Goal: Task Accomplishment & Management: Manage account settings

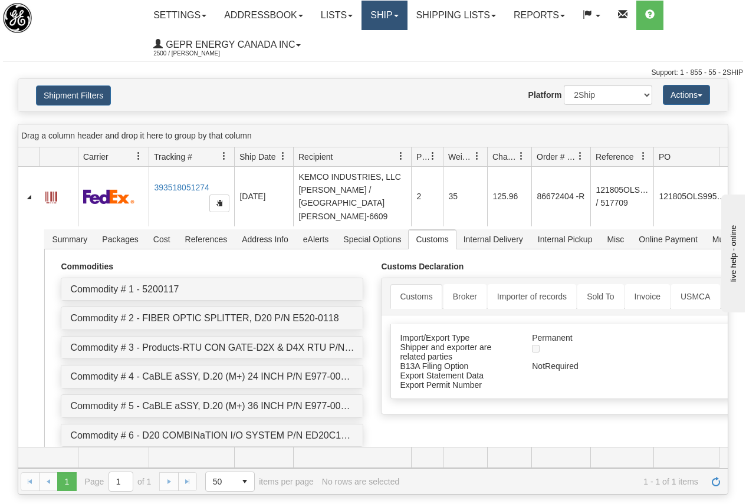
click at [383, 13] on link "Ship" at bounding box center [384, 15] width 45 height 29
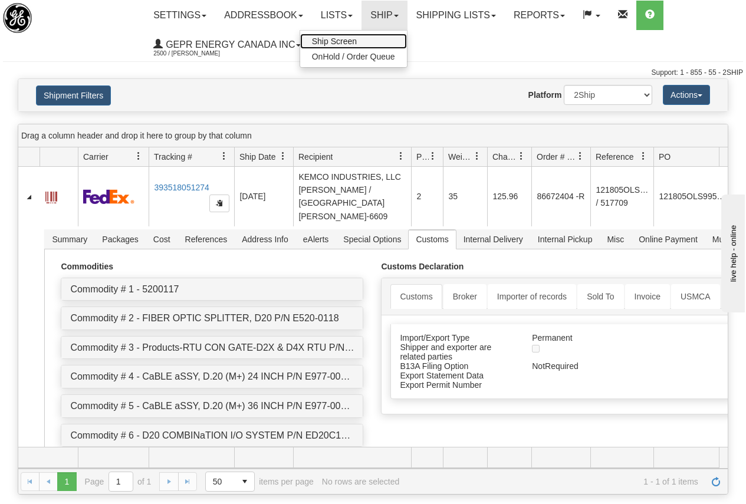
click at [346, 41] on span "Ship Screen" at bounding box center [334, 41] width 45 height 9
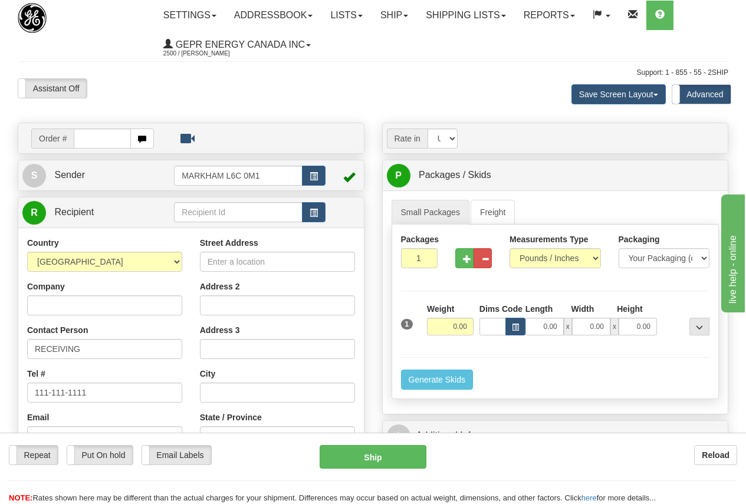
click at [92, 139] on input "text" at bounding box center [102, 139] width 57 height 20
type input "8668885"
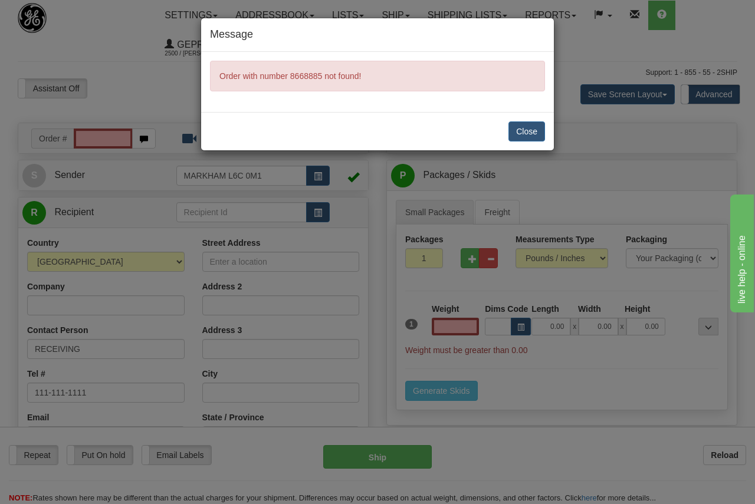
type input "0.00"
click at [534, 130] on button "Close" at bounding box center [526, 132] width 37 height 20
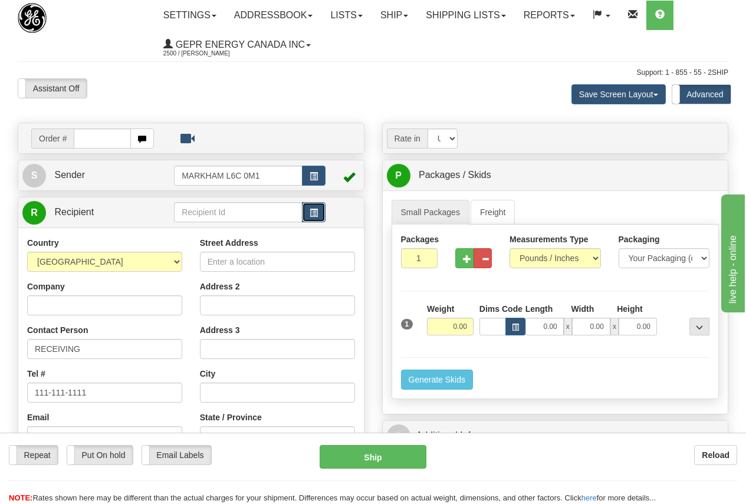
click at [316, 209] on span "button" at bounding box center [314, 213] width 8 height 8
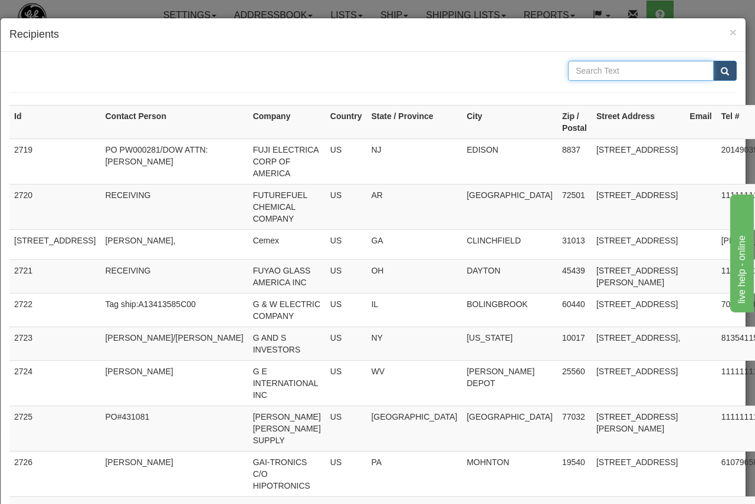
click at [603, 68] on input "text" at bounding box center [641, 71] width 146 height 20
click at [730, 30] on span "×" at bounding box center [733, 32] width 7 height 14
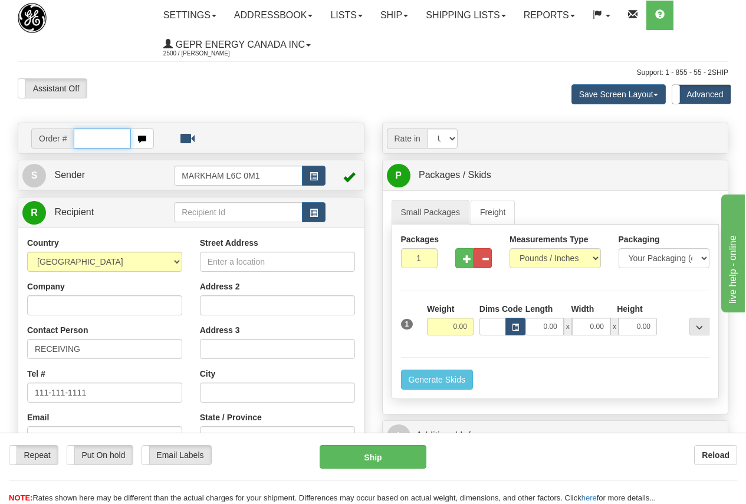
click at [88, 139] on input "text" at bounding box center [102, 139] width 57 height 20
paste input "5399004936"
type input "6"
paste input "0086704812"
type input "86704812"
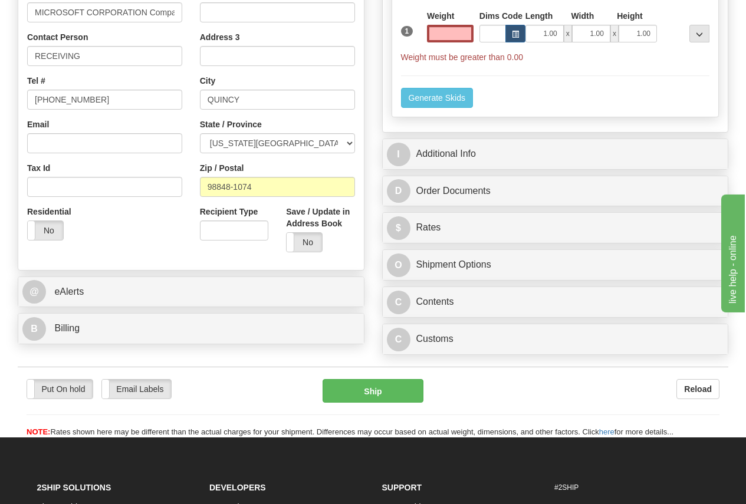
scroll to position [295, 0]
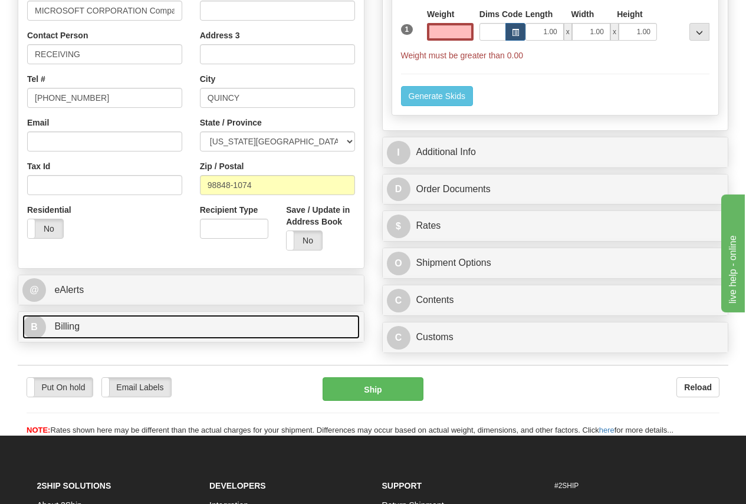
type input "0.00"
click at [77, 326] on span "Billing" at bounding box center [66, 326] width 25 height 10
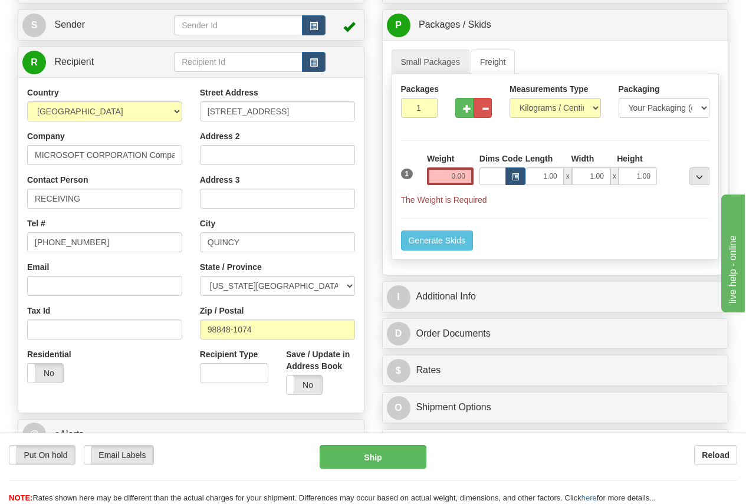
scroll to position [177, 0]
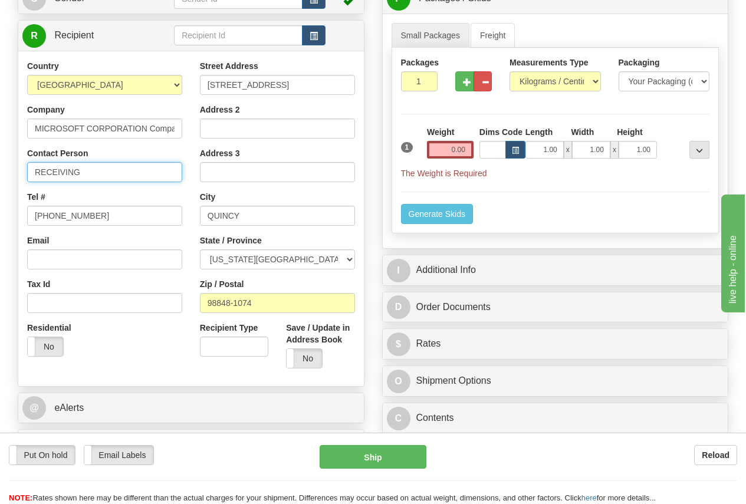
click at [83, 170] on input "RECEIVING" at bounding box center [104, 172] width 155 height 20
drag, startPoint x: 94, startPoint y: 172, endPoint x: 1, endPoint y: 181, distance: 93.6
click at [1, 181] on div "Toggle navigation Settings Shipping Preferences Fields Preferences New" at bounding box center [373, 227] width 746 height 809
paste input "[PERSON_NAME]"
type input "[PERSON_NAME]"
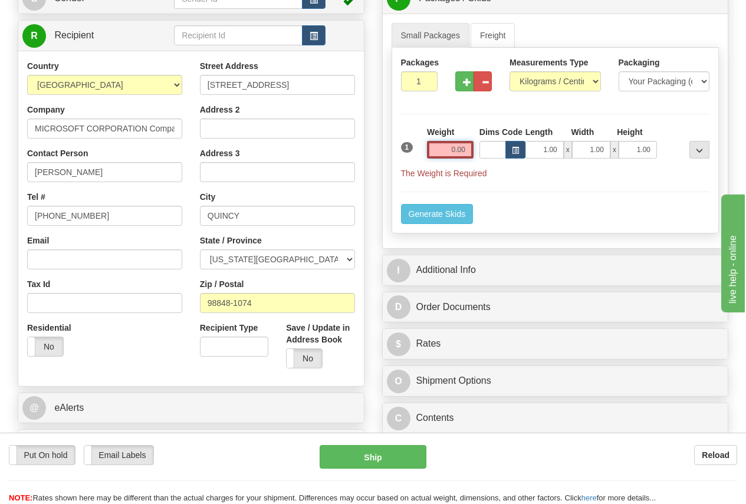
click at [444, 147] on input "0.00" at bounding box center [450, 150] width 47 height 18
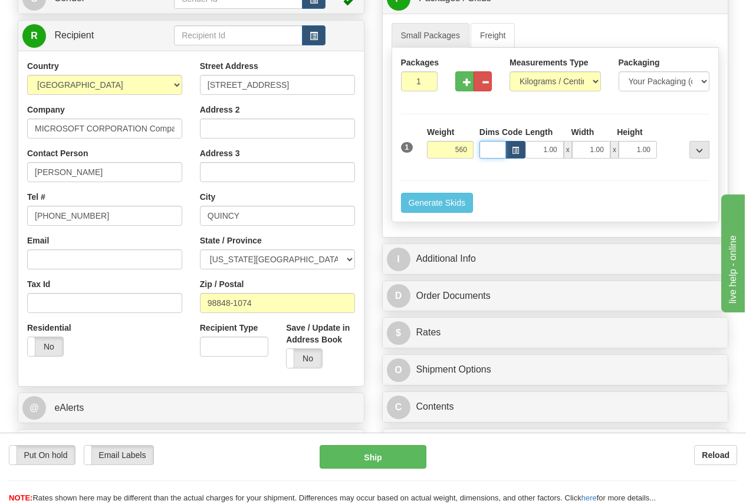
type input "560.00"
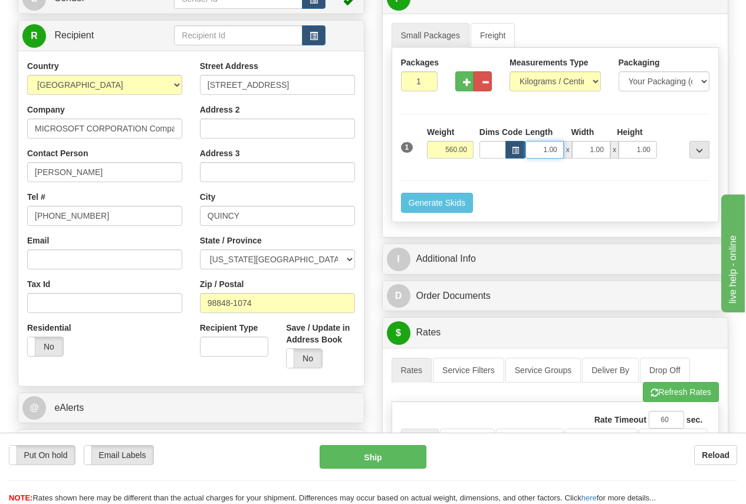
click at [543, 146] on input "1.00" at bounding box center [545, 150] width 38 height 18
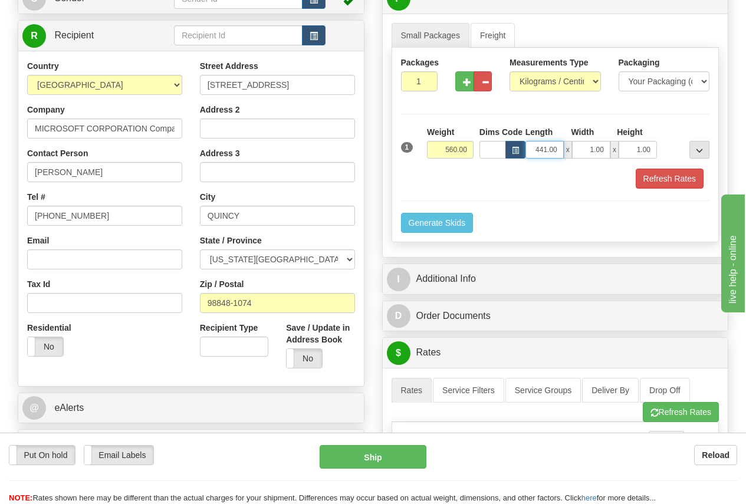
drag, startPoint x: 537, startPoint y: 147, endPoint x: 555, endPoint y: 153, distance: 19.0
click at [537, 148] on input "441.00" at bounding box center [545, 150] width 38 height 18
click at [534, 150] on input "480.00" at bounding box center [545, 150] width 38 height 18
type input "0"
type input "48.00"
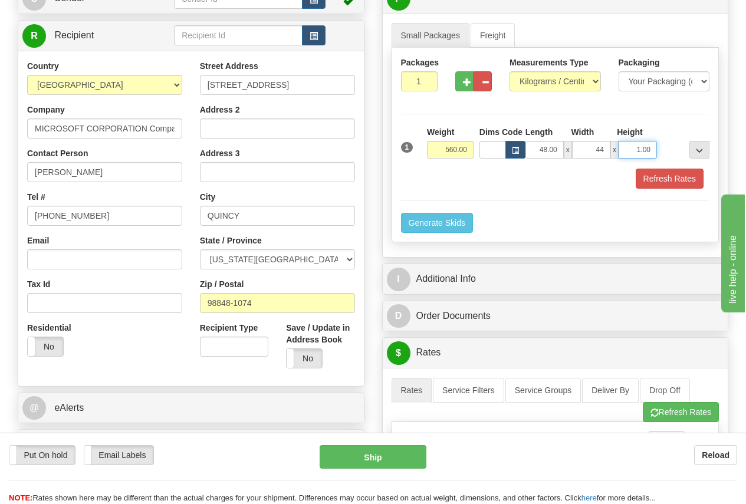
type input "44.00"
type input "36.00"
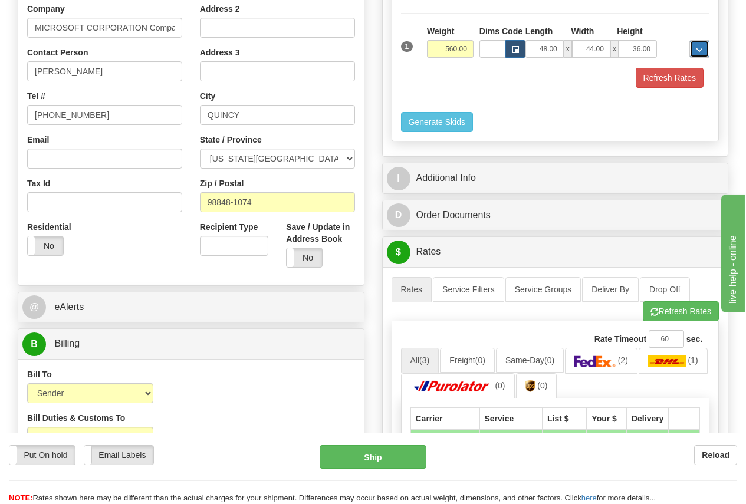
scroll to position [295, 0]
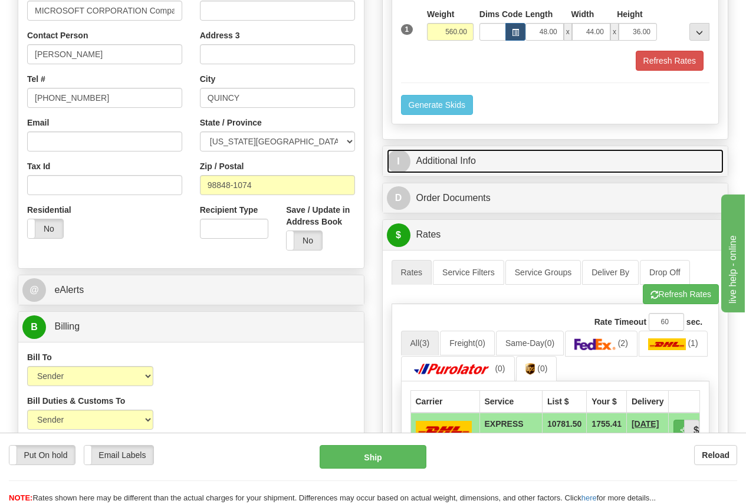
click at [469, 159] on link "I Additional Info" at bounding box center [555, 161] width 337 height 24
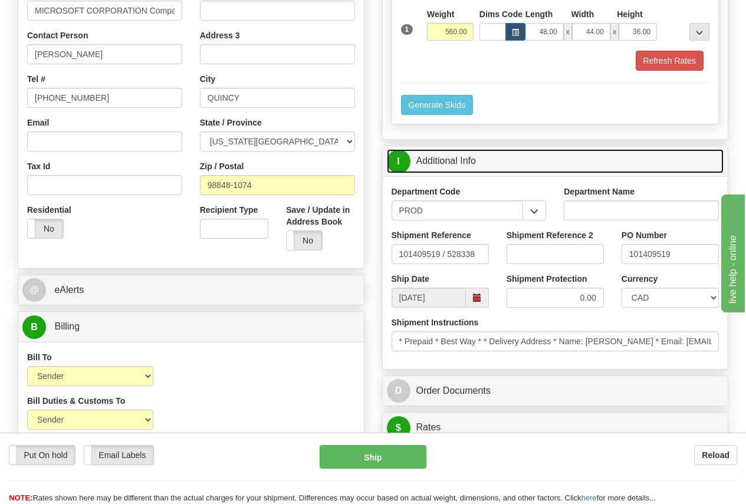
scroll to position [354, 0]
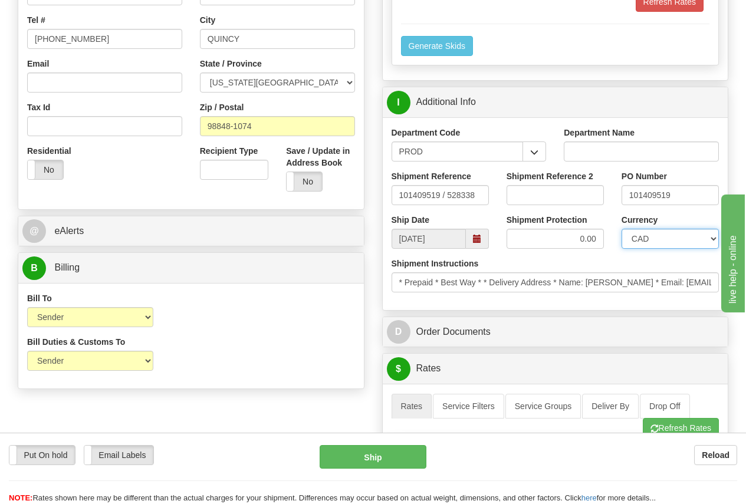
click at [645, 236] on select "CAD USD EUR ZAR RON ANG ARN AUD AUS AWG BBD BFR BGN BHD BMD BND BRC BRL CHP CKZ…" at bounding box center [670, 239] width 97 height 20
select select "1"
click at [622, 229] on select "CAD USD EUR ZAR RON ANG ARN AUD AUS AWG BBD BFR BGN BHD BMD BND BRC BRL CHP CKZ…" at bounding box center [670, 239] width 97 height 20
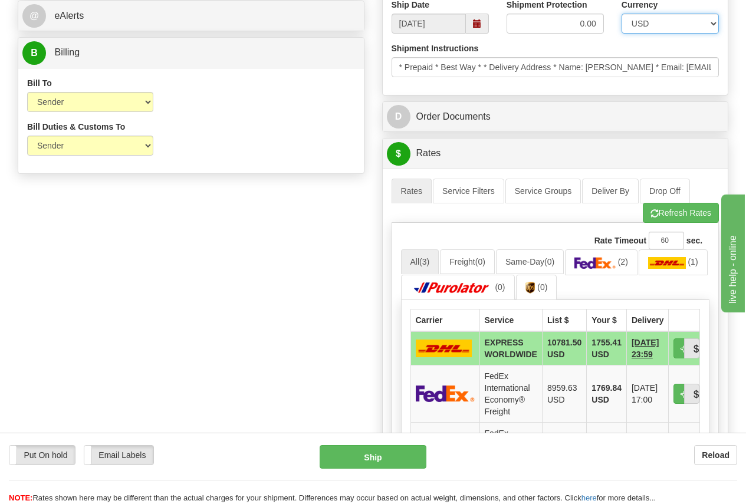
scroll to position [590, 0]
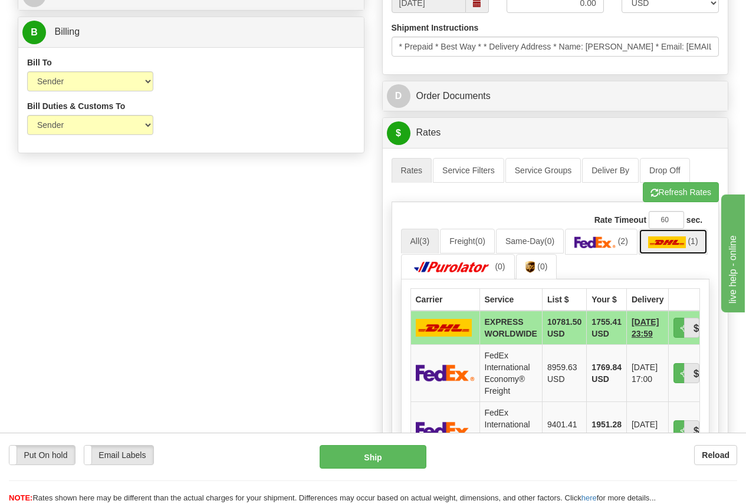
click at [648, 248] on img at bounding box center [667, 243] width 38 height 12
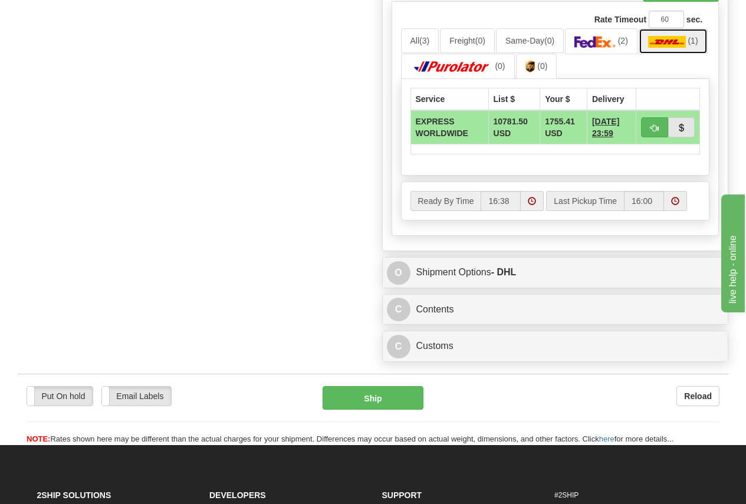
scroll to position [767, 0]
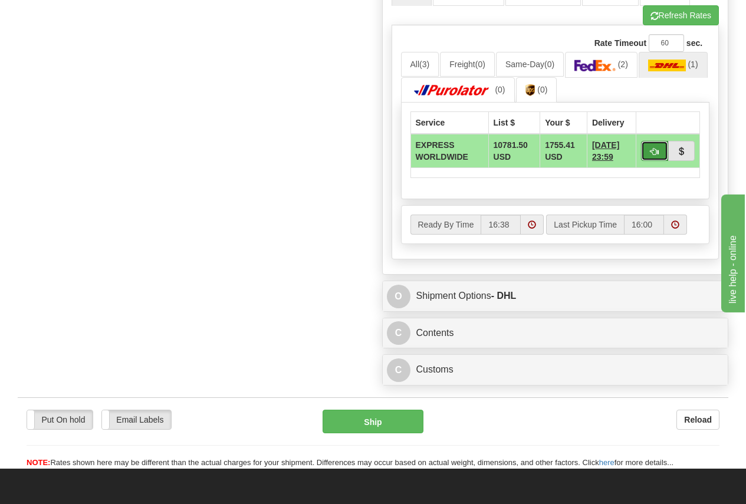
click at [652, 149] on span "button" at bounding box center [655, 152] width 8 height 8
type input "P"
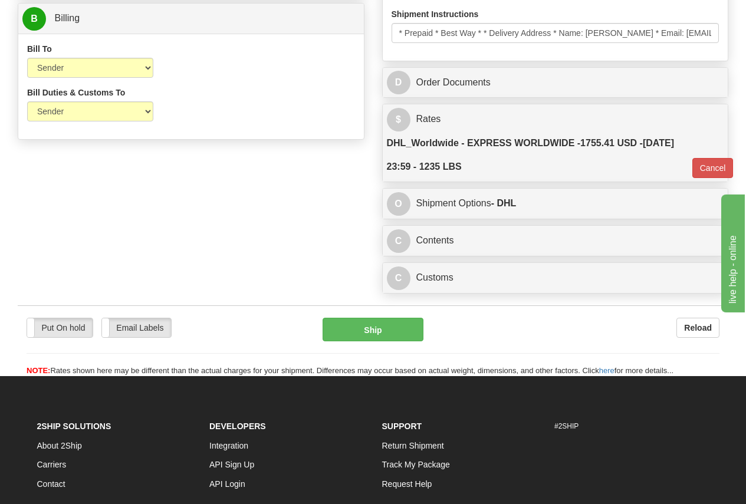
scroll to position [602, 0]
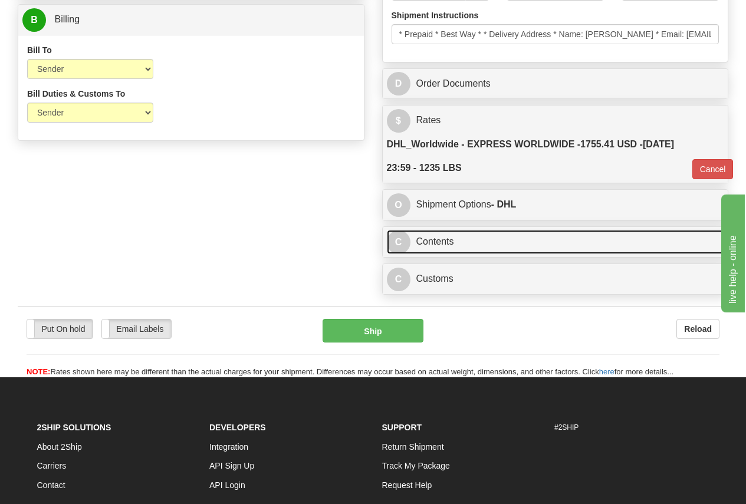
click at [447, 239] on link "C Contents" at bounding box center [555, 242] width 337 height 24
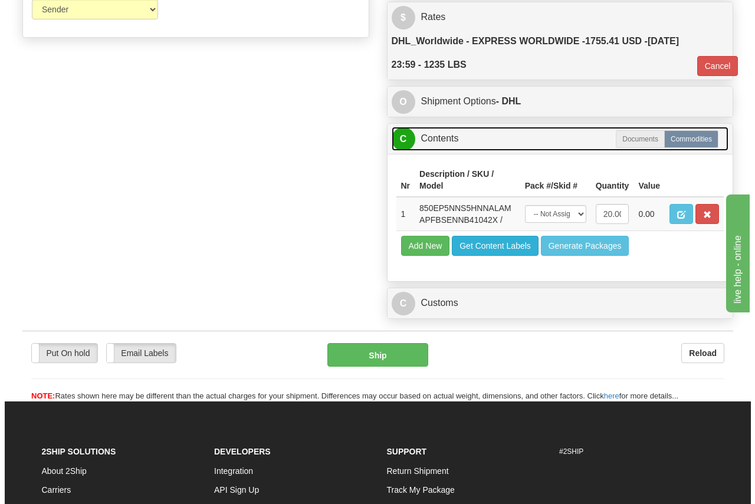
scroll to position [720, 0]
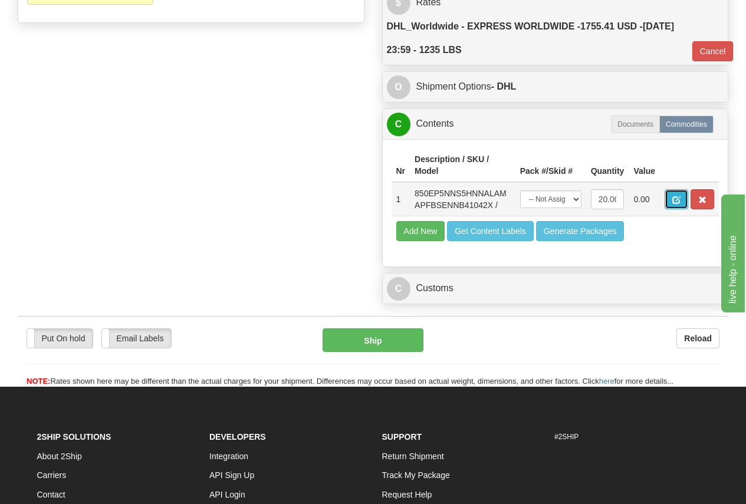
click at [677, 194] on button "button" at bounding box center [677, 199] width 24 height 20
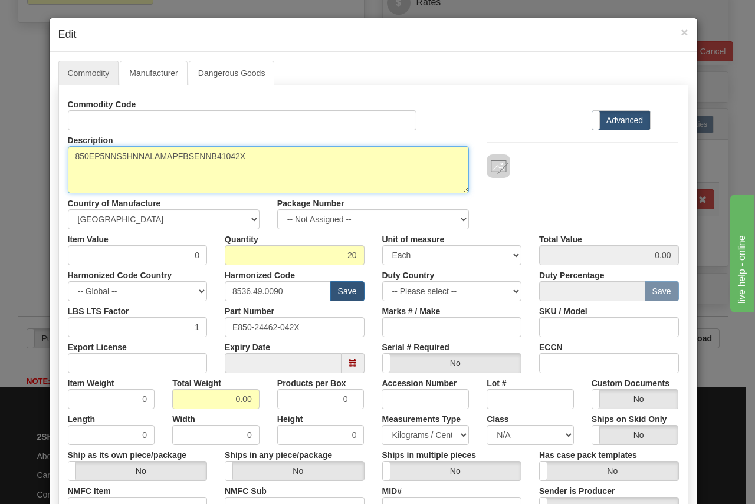
click at [247, 155] on textarea "850EP5NNS5HNNALAMAPFBSENNB41042X" at bounding box center [269, 169] width 402 height 47
type textarea "850EP5NNS5HNNALAMAPFBSENNB41042X"
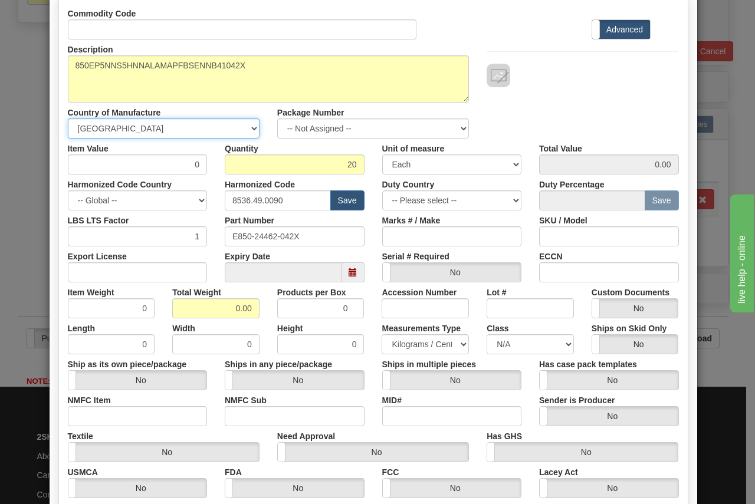
scroll to position [118, 0]
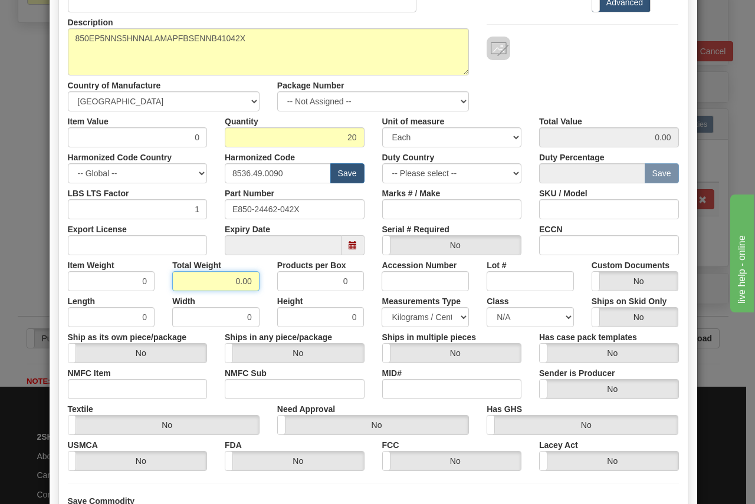
drag, startPoint x: 226, startPoint y: 279, endPoint x: 289, endPoint y: 284, distance: 63.3
click at [280, 285] on div "Item Weight 0 Total Weight 0.00 Products per Box 0 Accession Number Lot # Custo…" at bounding box center [373, 273] width 629 height 36
type input "560"
type input "28.0000"
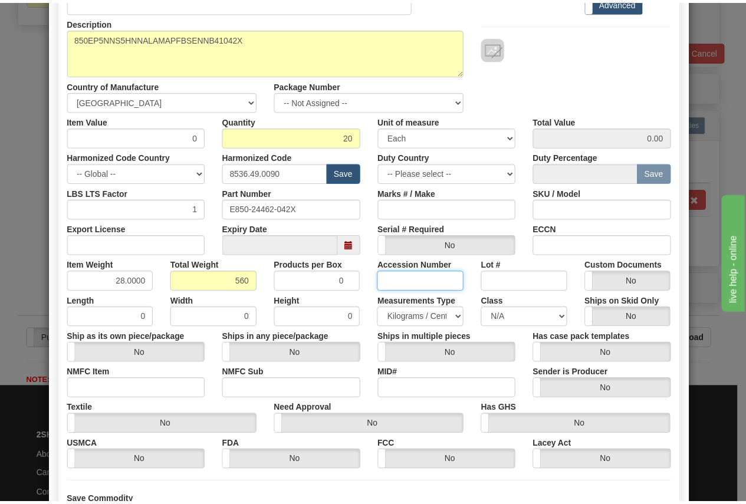
scroll to position [225, 0]
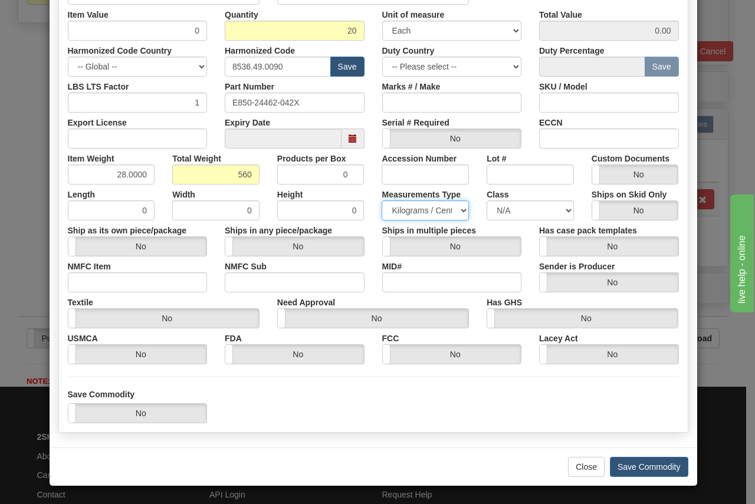
click at [415, 209] on select "Pounds / Inches Kilograms / Centimeters" at bounding box center [425, 211] width 87 height 20
select select "0"
click at [382, 201] on select "Pounds / Inches Kilograms / Centimeters" at bounding box center [425, 211] width 87 height 20
click at [636, 463] on button "Save Commodity" at bounding box center [649, 467] width 78 height 20
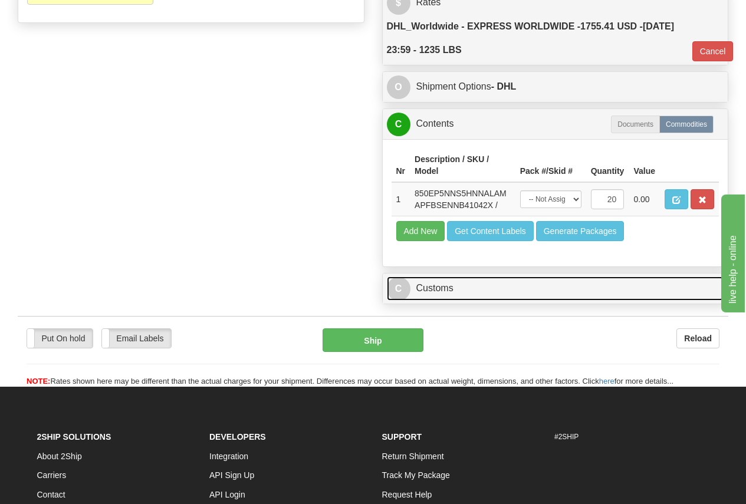
click at [450, 290] on link "C Customs" at bounding box center [555, 289] width 337 height 24
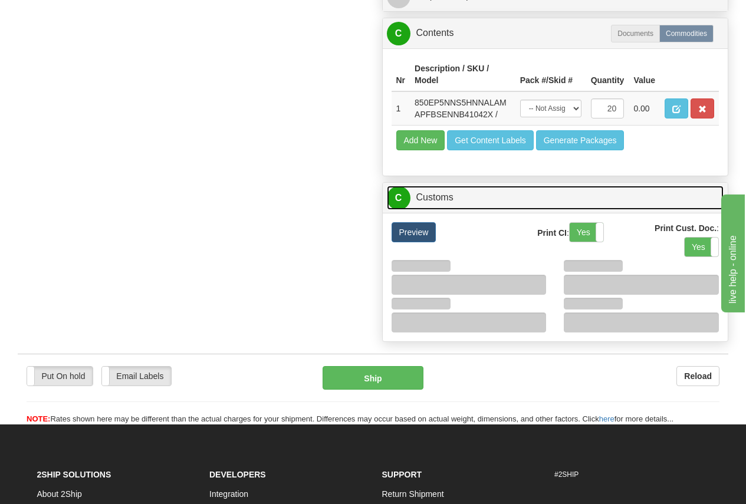
scroll to position [897, 0]
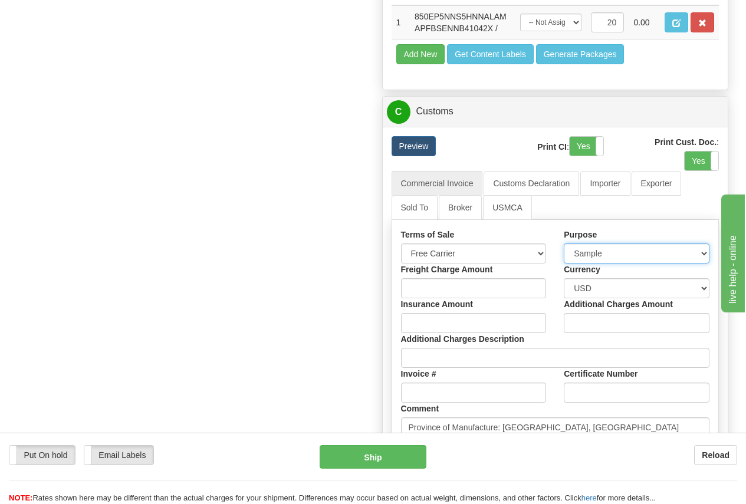
click at [601, 257] on select "Sold Not Sold Gift Sample Repair and Return Personal Effects Merchandise Danger…" at bounding box center [637, 254] width 146 height 20
select select "1"
click at [564, 247] on select "Sold Not Sold Gift Sample Repair and Return Personal Effects Merchandise Danger…" at bounding box center [637, 254] width 146 height 20
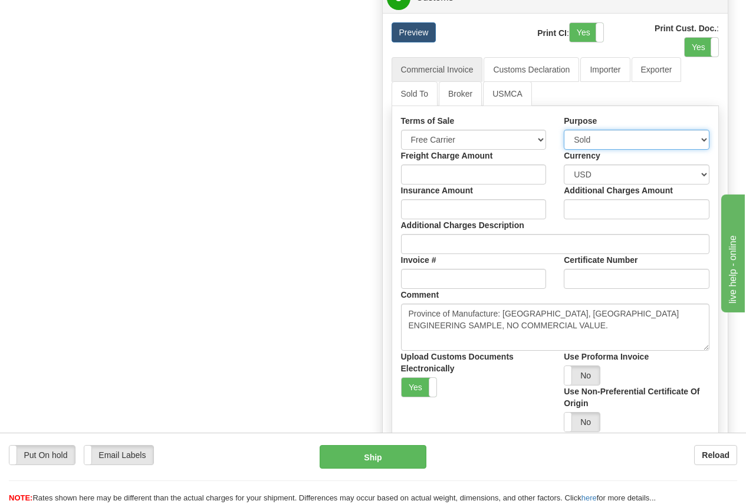
scroll to position [1015, 0]
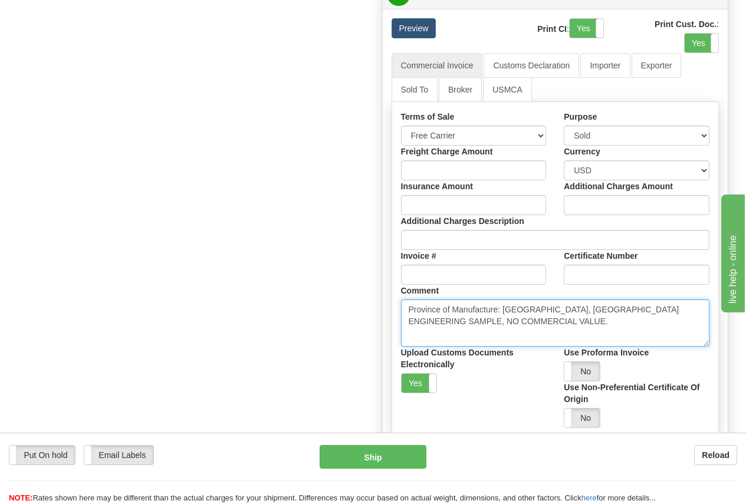
drag, startPoint x: 408, startPoint y: 324, endPoint x: 648, endPoint y: 332, distance: 240.2
click at [648, 332] on textarea "Province of Manufacture: Ontario, Canada ENGINEERING SAMPLE, NO COMMERCIAL VALU…" at bounding box center [555, 323] width 309 height 47
type textarea "Province of Manufacture: Ontario, Canada"
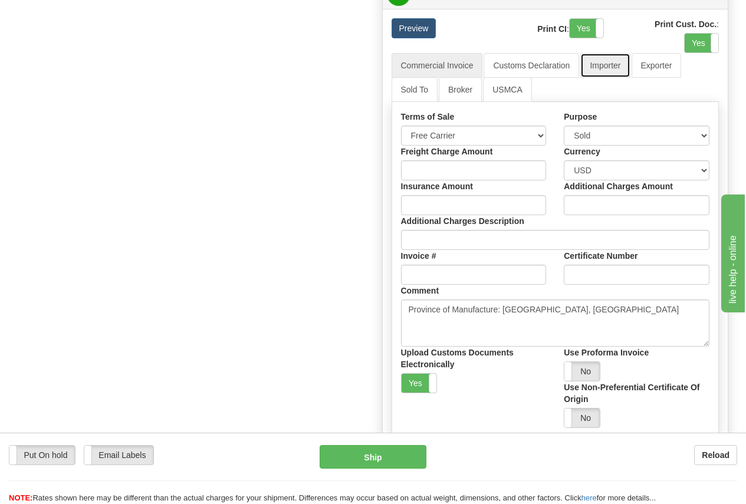
click at [605, 67] on link "Importer" at bounding box center [605, 65] width 50 height 25
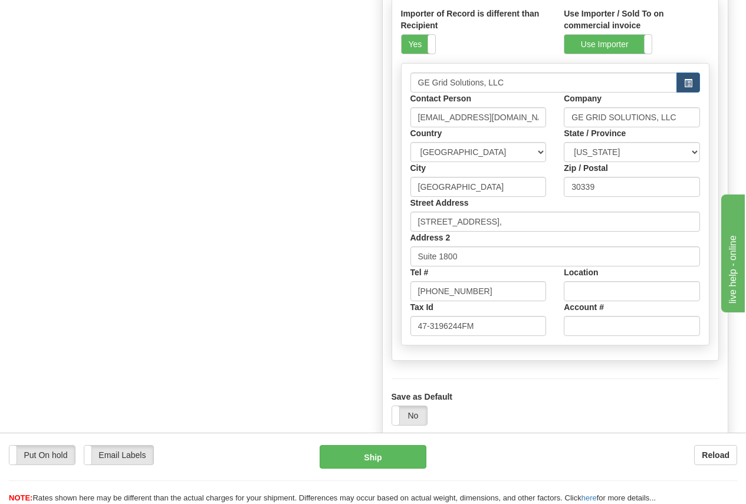
scroll to position [1133, 0]
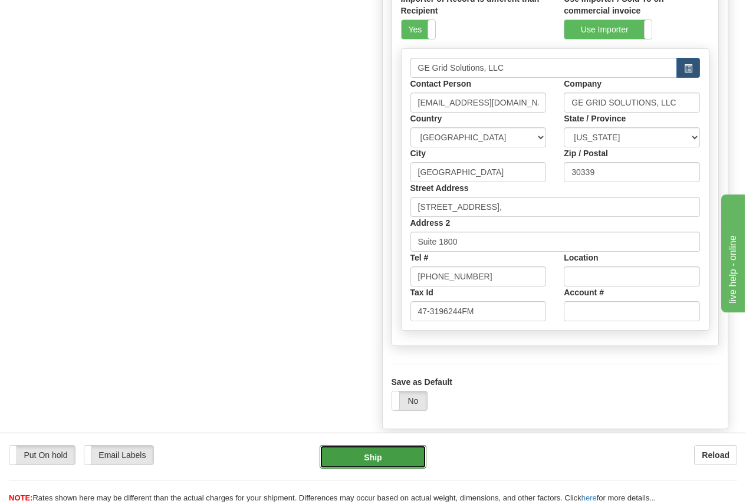
click at [379, 455] on button "Ship" at bounding box center [373, 457] width 107 height 24
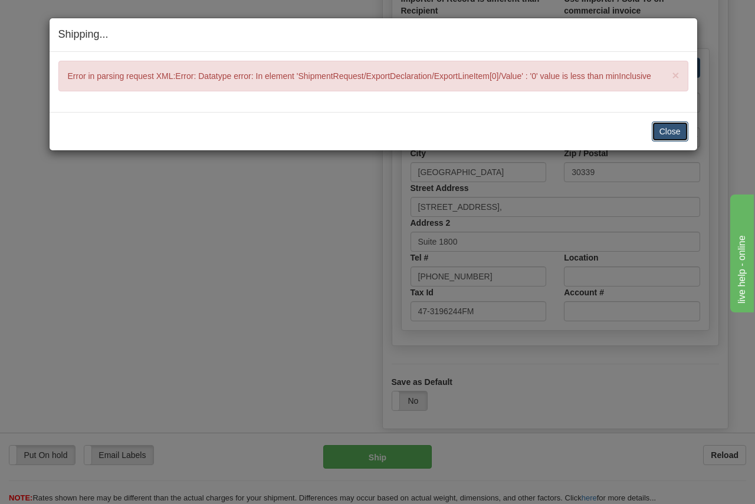
click at [666, 130] on button "Close" at bounding box center [670, 132] width 37 height 20
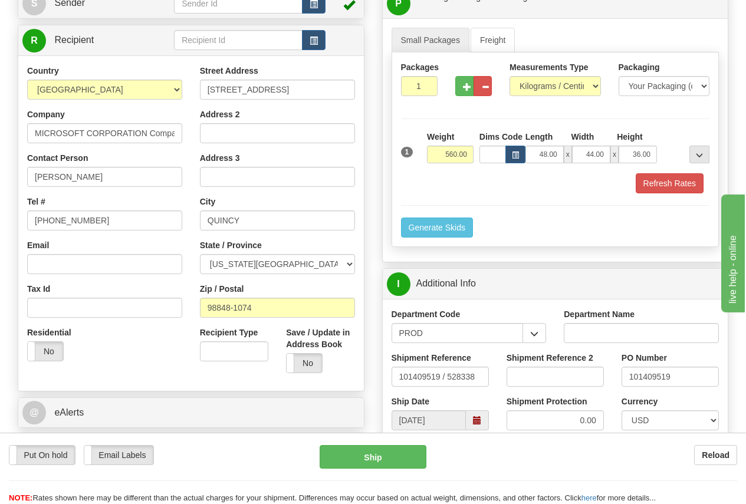
scroll to position [71, 0]
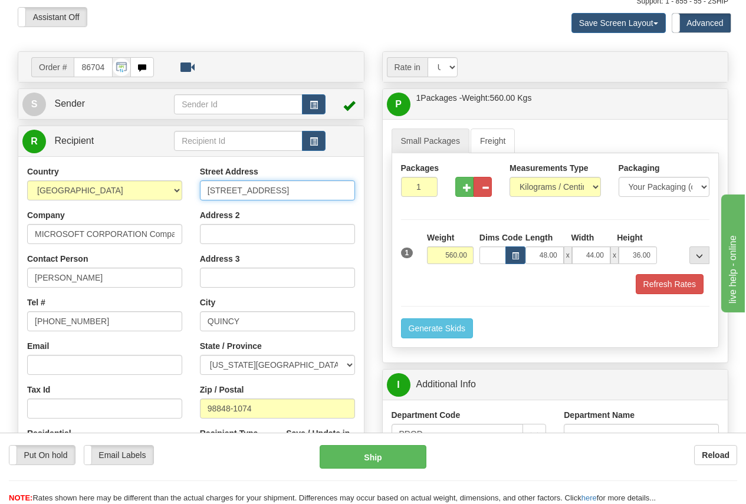
drag, startPoint x: 301, startPoint y: 189, endPoint x: 307, endPoint y: 188, distance: 6.7
click at [301, 189] on input "501 PORT INDUSTRIAL PKWY Microsoft-Quincy DC" at bounding box center [277, 191] width 155 height 20
drag, startPoint x: 271, startPoint y: 189, endPoint x: 444, endPoint y: 195, distance: 172.9
click at [444, 51] on div "Order # 86704812" at bounding box center [373, 51] width 729 height 0
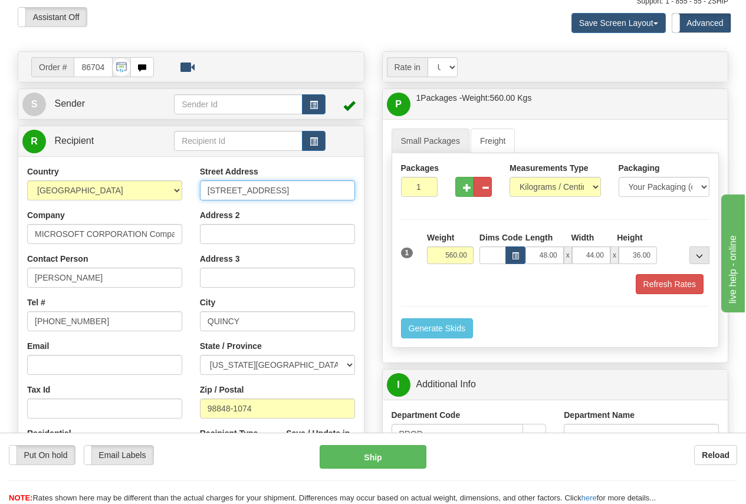
scroll to position [0, 0]
type input "501 PORT INDUSTRIAL PKWY"
paste input "Microsoft-Quincy DC"
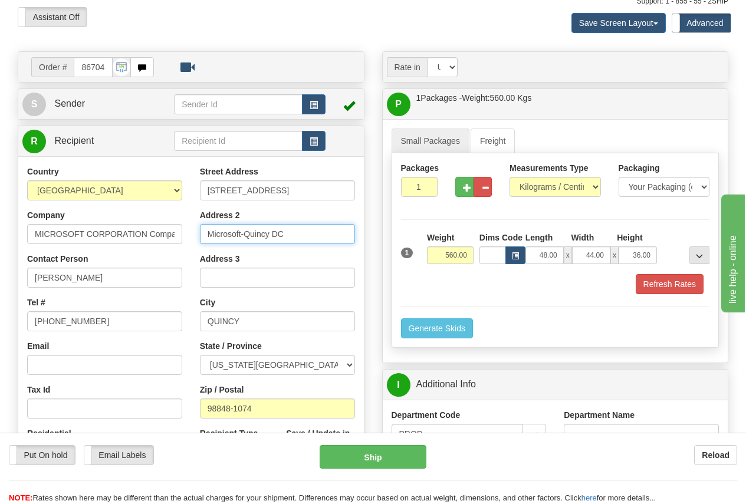
type input "Microsoft-Quincy DC"
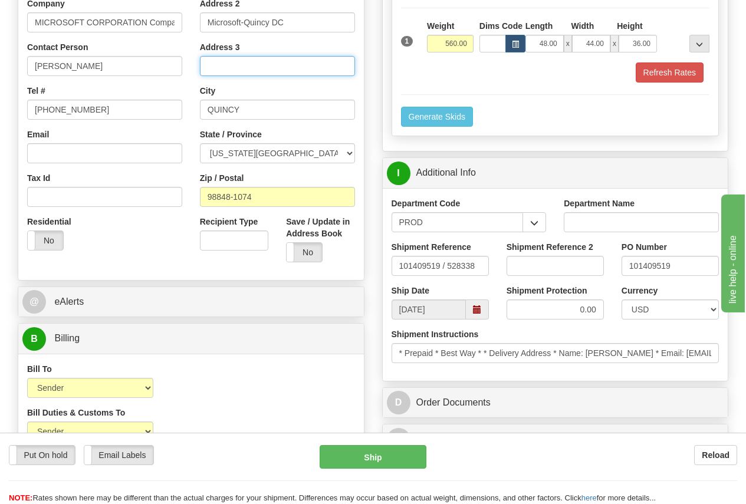
scroll to position [307, 0]
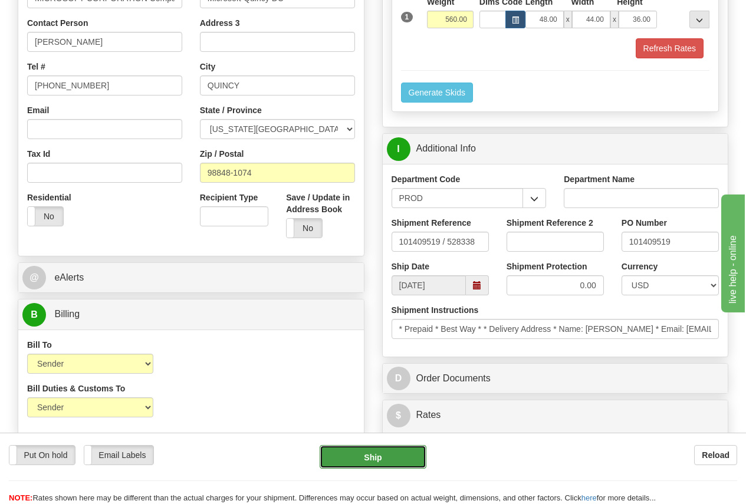
click at [365, 461] on button "Ship" at bounding box center [373, 457] width 107 height 24
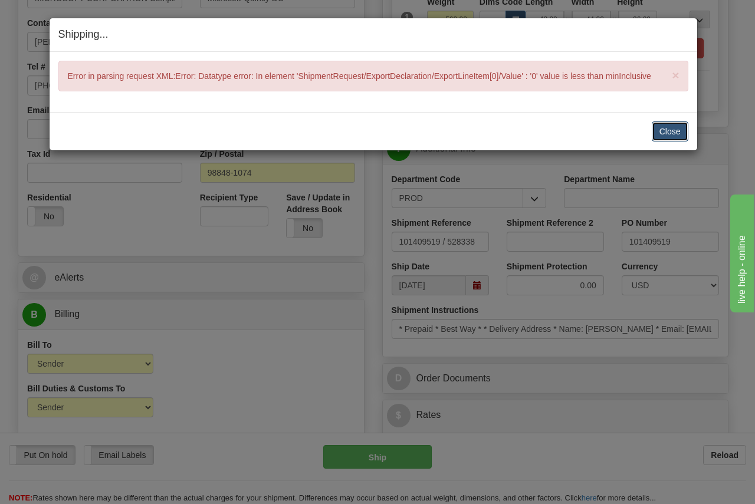
click at [671, 130] on button "Close" at bounding box center [670, 132] width 37 height 20
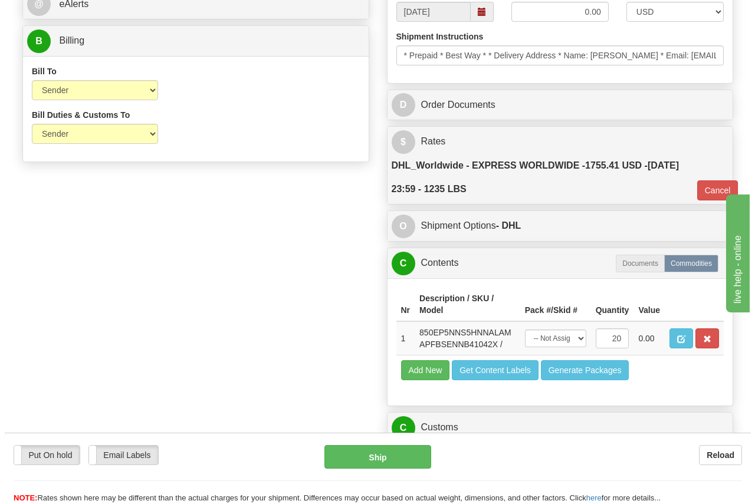
scroll to position [602, 0]
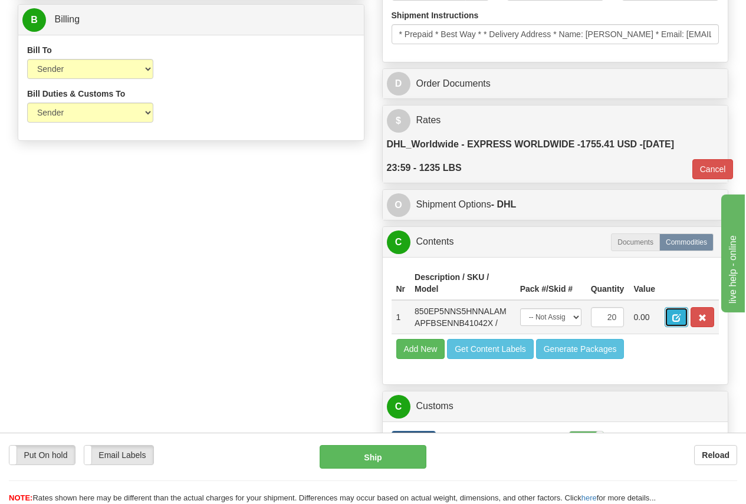
click at [675, 318] on span "button" at bounding box center [676, 318] width 8 height 8
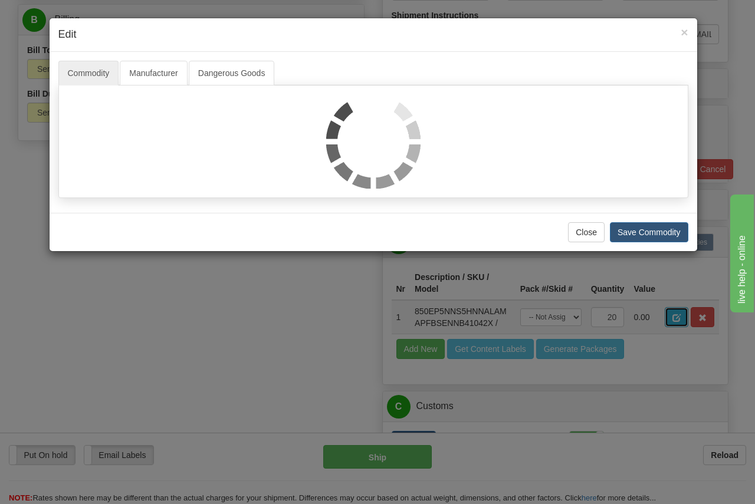
scroll to position [0, 0]
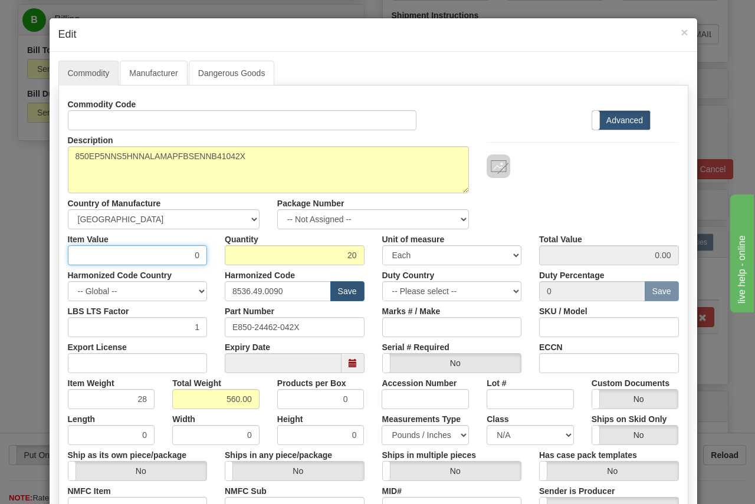
click at [169, 260] on input "0" at bounding box center [138, 255] width 140 height 20
click at [170, 260] on input "0" at bounding box center [138, 255] width 140 height 20
type input "4767.08"
type input "95341.60"
click at [115, 329] on input "1" at bounding box center [138, 327] width 140 height 20
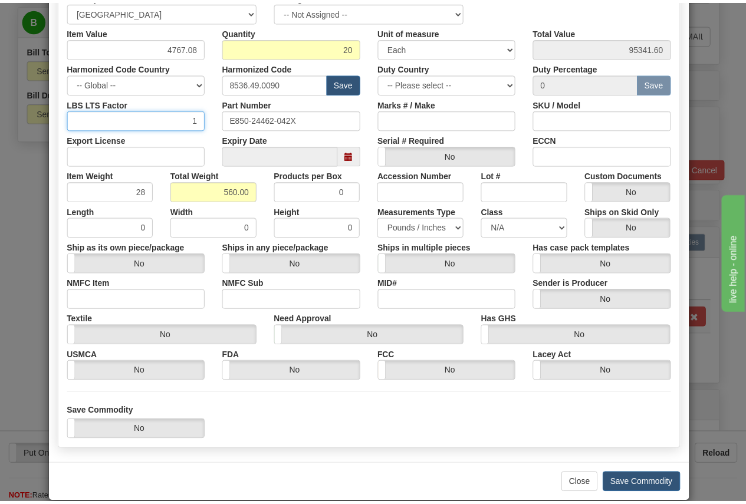
scroll to position [225, 0]
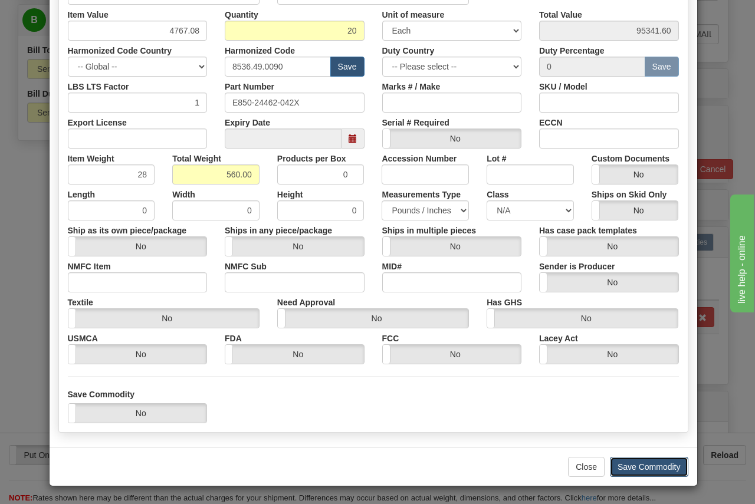
click at [662, 468] on button "Save Commodity" at bounding box center [649, 467] width 78 height 20
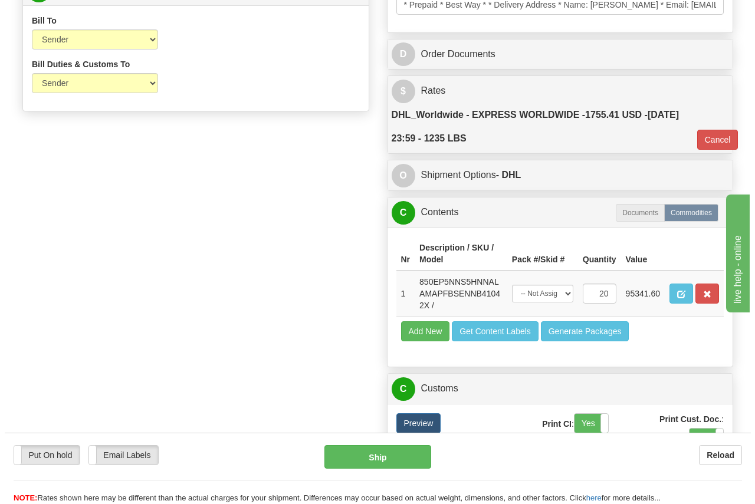
scroll to position [661, 0]
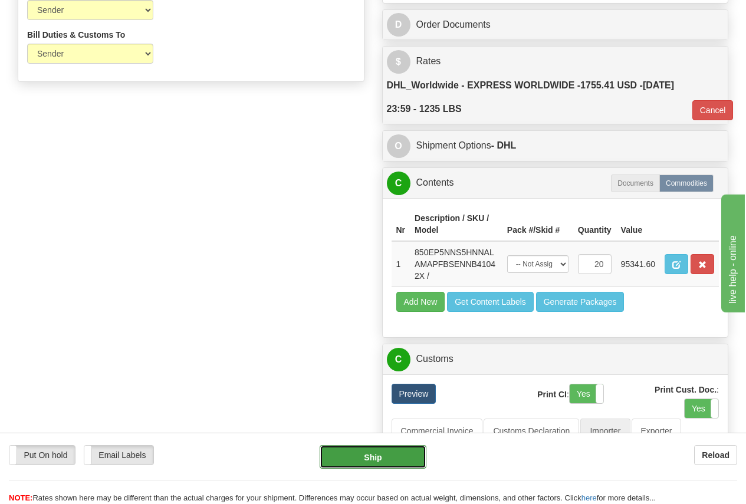
click at [387, 462] on button "Ship" at bounding box center [373, 457] width 107 height 24
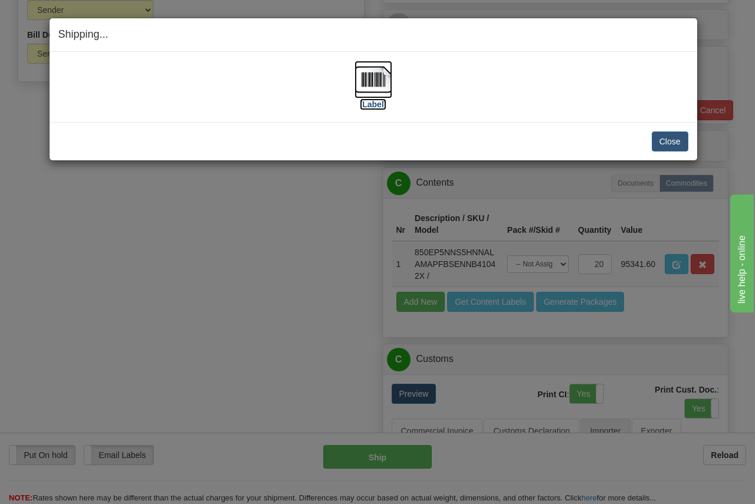
click at [377, 79] on img at bounding box center [374, 80] width 38 height 38
click at [675, 137] on button "Close" at bounding box center [670, 142] width 37 height 20
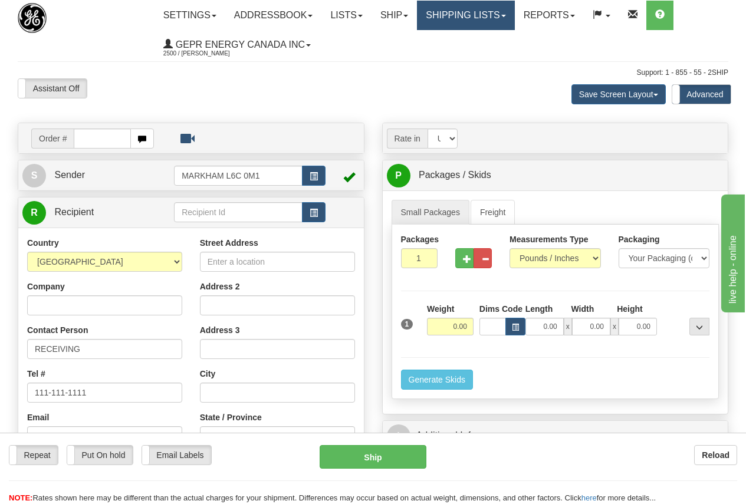
click at [477, 12] on link "Shipping lists" at bounding box center [465, 15] width 97 height 29
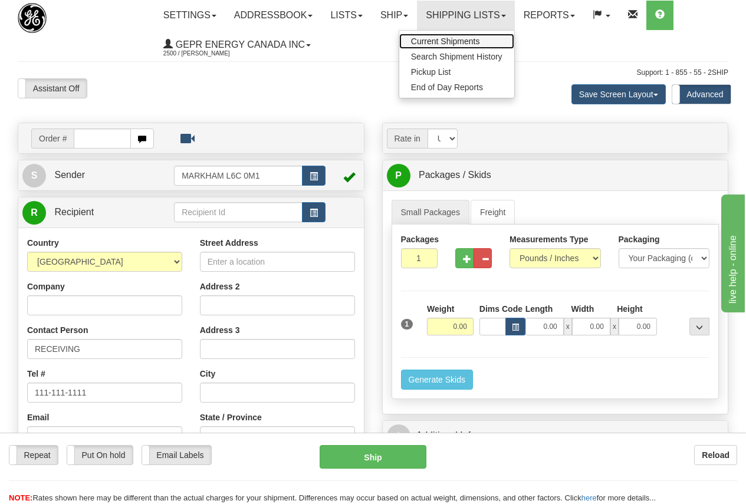
click at [465, 41] on span "Current Shipments" at bounding box center [445, 41] width 69 height 9
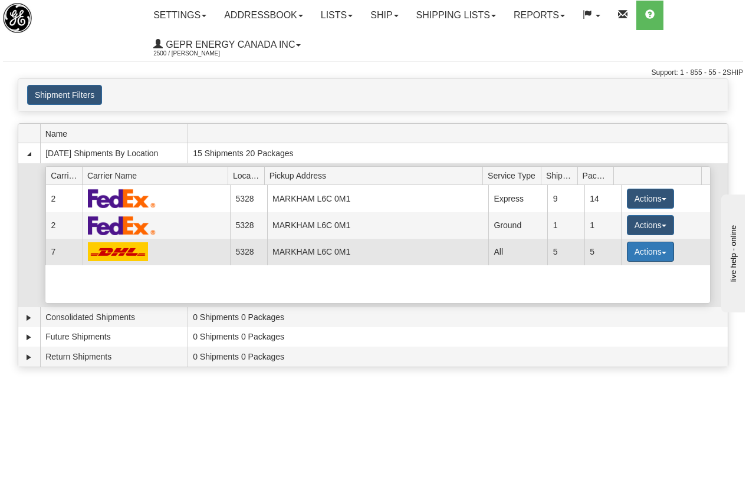
click at [648, 248] on button "Actions" at bounding box center [650, 252] width 47 height 20
click at [611, 274] on span "Details" at bounding box center [607, 274] width 32 height 8
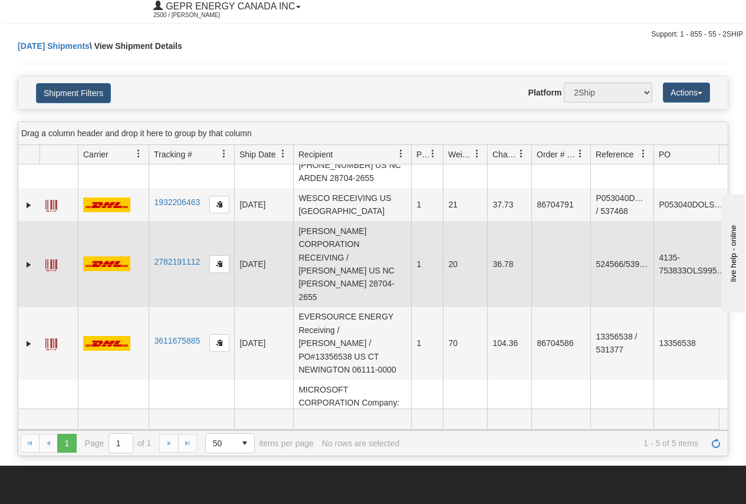
scroll to position [59, 0]
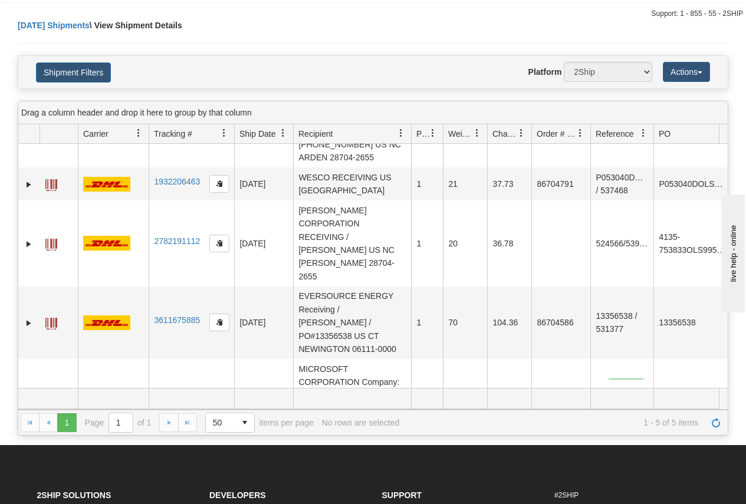
drag, startPoint x: 609, startPoint y: 379, endPoint x: 644, endPoint y: 380, distance: 34.8
click at [644, 380] on div "31692835 2500 1421336475 1421336475 [DATE] [DATE] 11:06:05 AM GEPR Energy Canad…" at bounding box center [373, 266] width 710 height 244
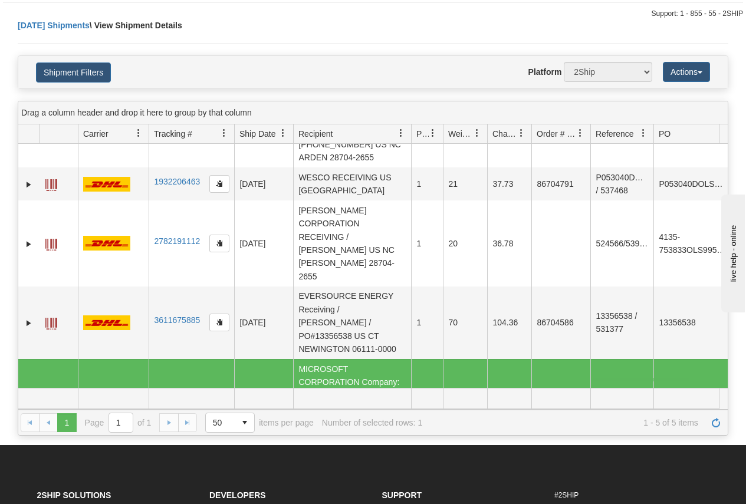
drag, startPoint x: 593, startPoint y: 378, endPoint x: 694, endPoint y: 384, distance: 101.0
click at [715, 382] on div "31692835 2500 1421336475 1421336475 09/30/2025 09/30/2025 11:06:05 AM GEPR Ener…" at bounding box center [373, 266] width 710 height 244
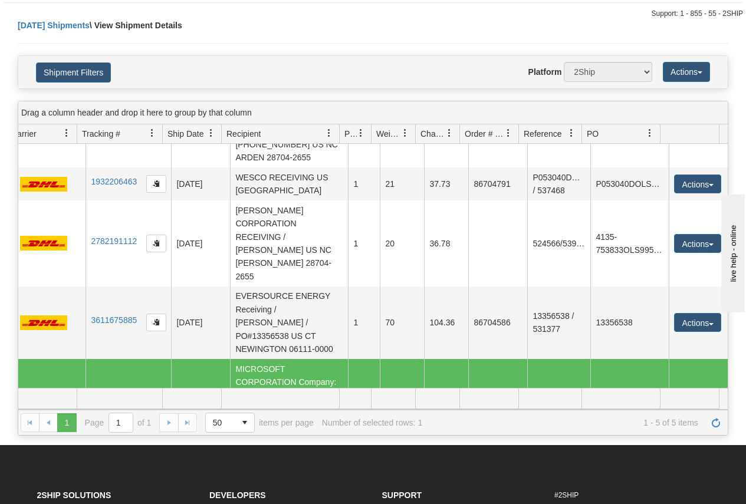
click at [695, 399] on button "Actions" at bounding box center [697, 408] width 47 height 19
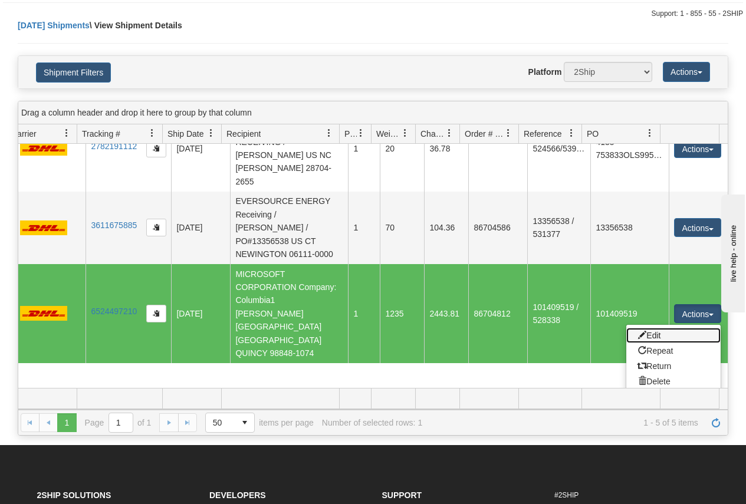
click at [649, 328] on link "Edit" at bounding box center [673, 335] width 94 height 15
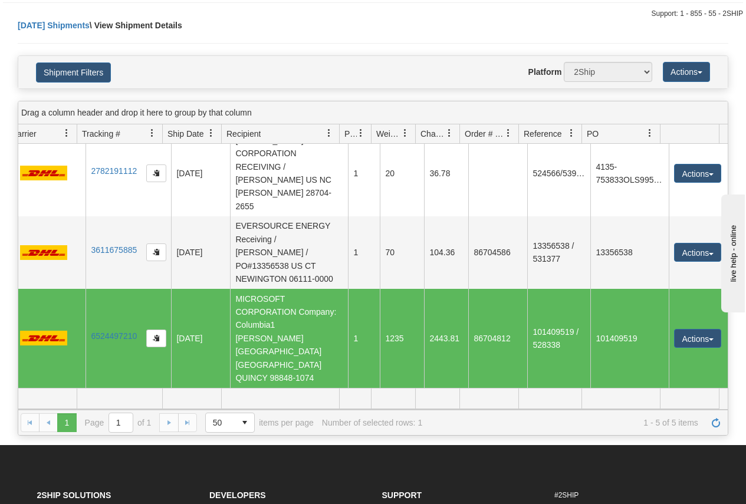
scroll to position [49, 72]
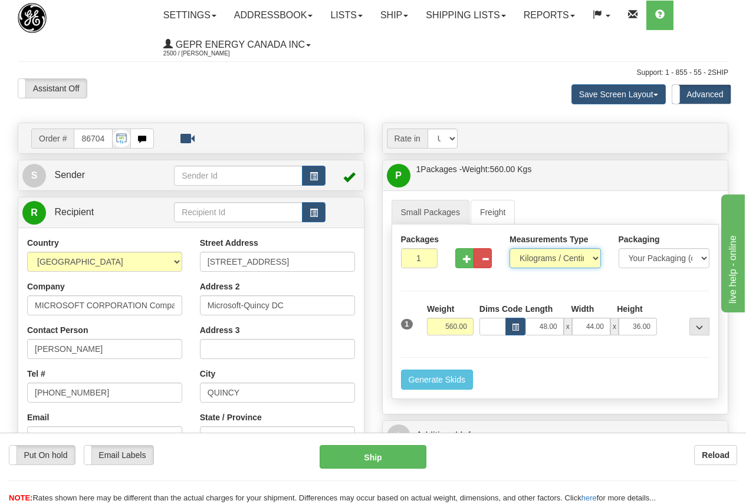
click at [556, 257] on select "Pounds / Inches Kilograms / Centimeters" at bounding box center [555, 258] width 91 height 20
select select "0"
click at [510, 248] on select "Pounds / Inches Kilograms / Centimeters" at bounding box center [555, 258] width 91 height 20
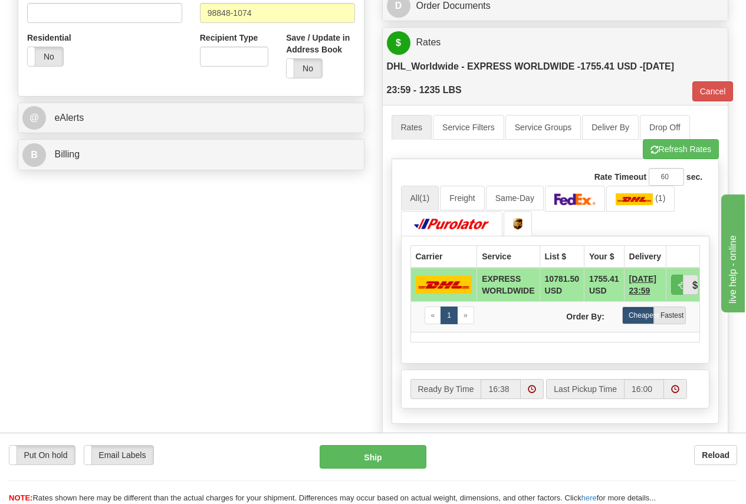
scroll to position [472, 0]
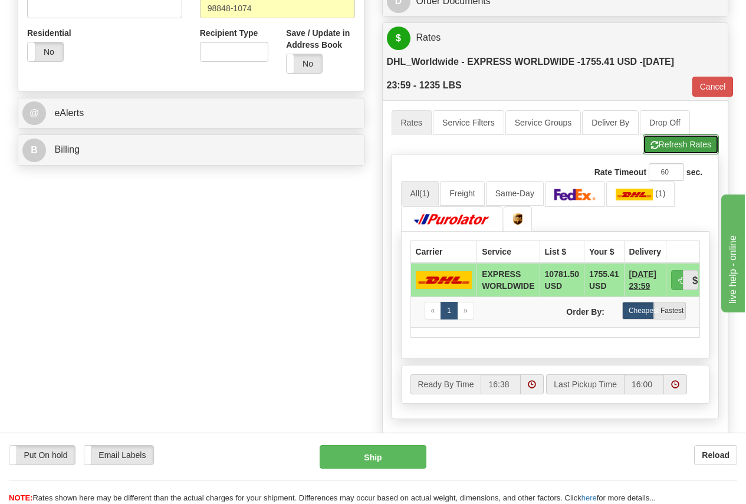
click at [686, 146] on button "Refresh Rates" at bounding box center [681, 144] width 76 height 20
type input "P"
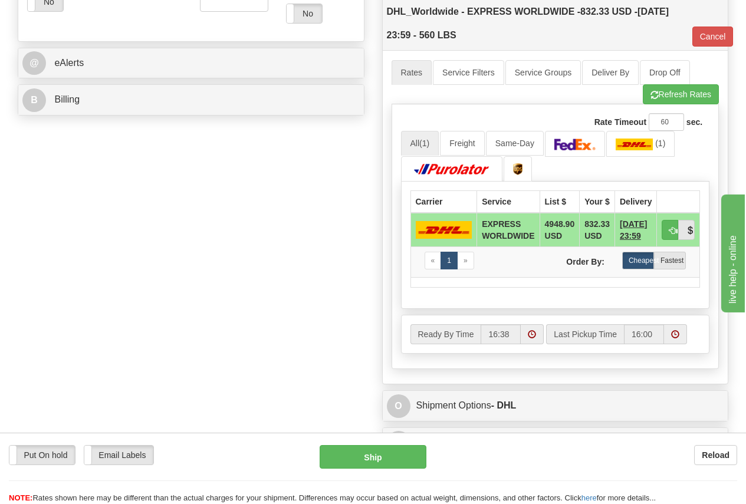
scroll to position [649, 0]
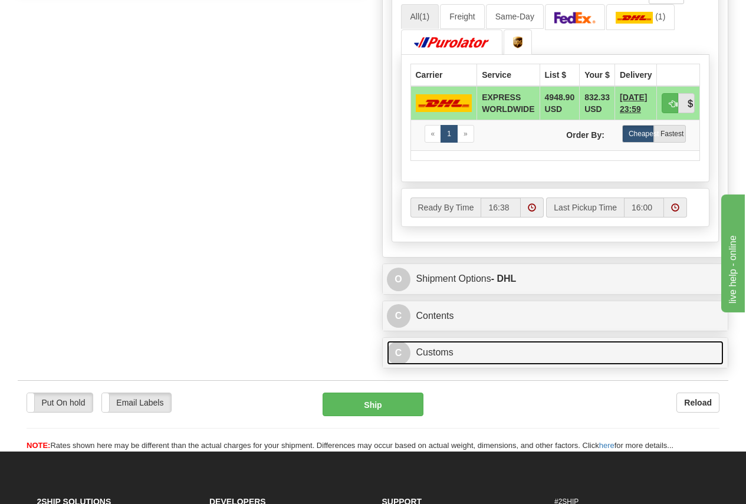
click at [442, 352] on link "C Customs" at bounding box center [555, 353] width 337 height 24
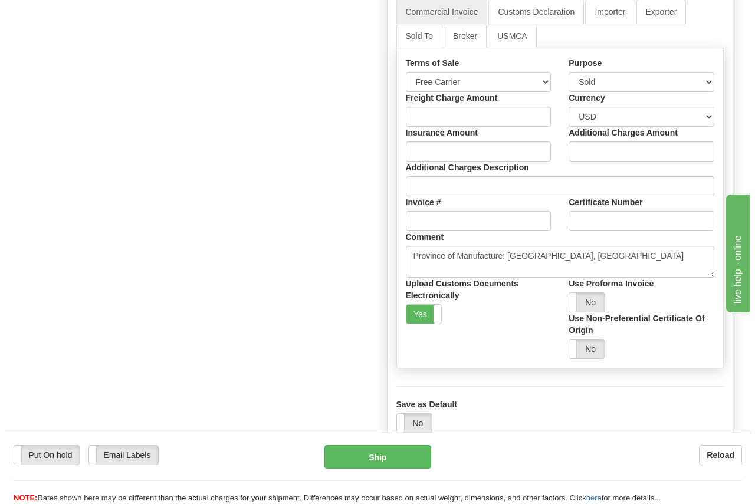
scroll to position [1121, 0]
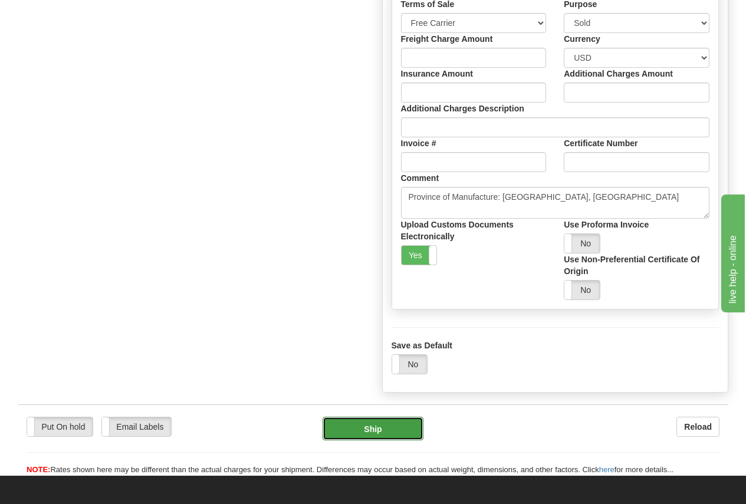
click at [390, 431] on button "Ship" at bounding box center [373, 429] width 101 height 24
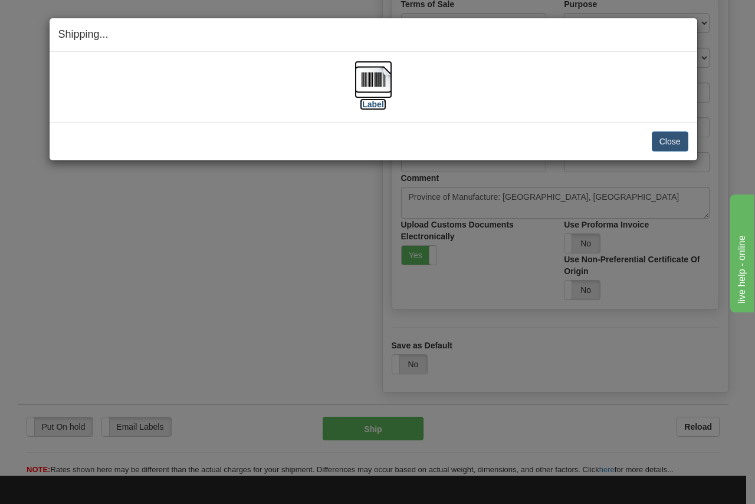
click at [378, 81] on img at bounding box center [374, 80] width 38 height 38
click at [673, 139] on button "Close" at bounding box center [670, 142] width 37 height 20
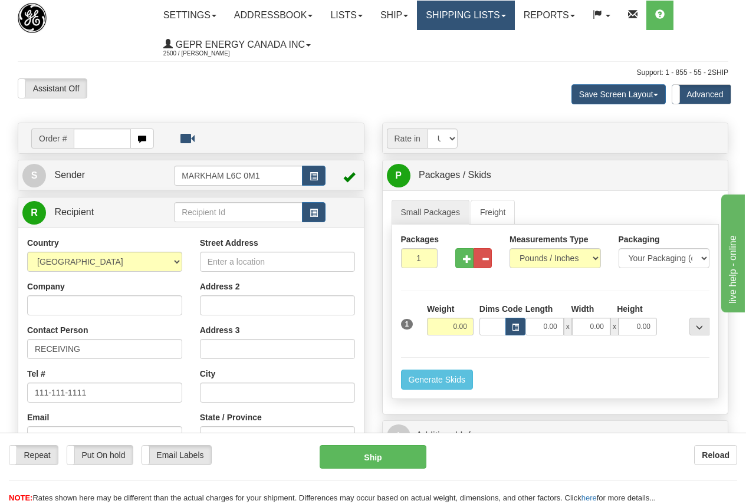
click at [477, 14] on link "Shipping lists" at bounding box center [465, 15] width 97 height 29
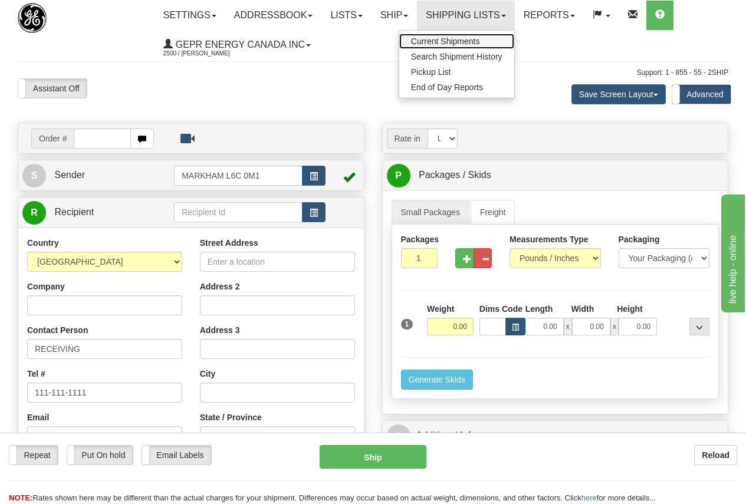
click at [459, 37] on span "Current Shipments" at bounding box center [445, 41] width 69 height 9
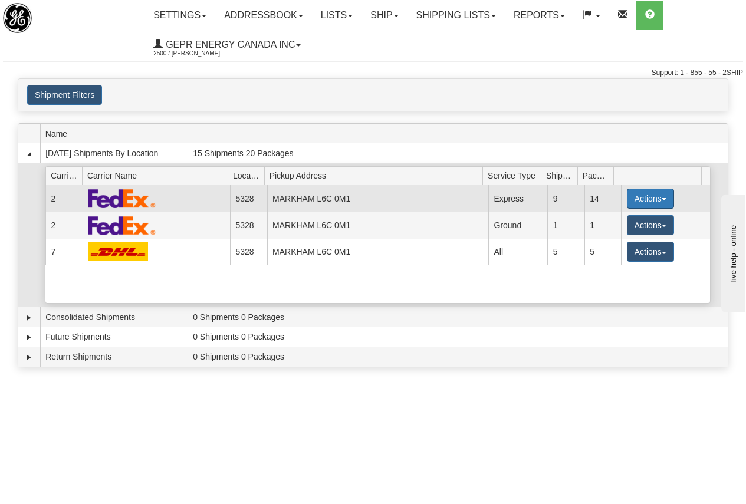
click at [639, 196] on button "Actions" at bounding box center [650, 199] width 47 height 20
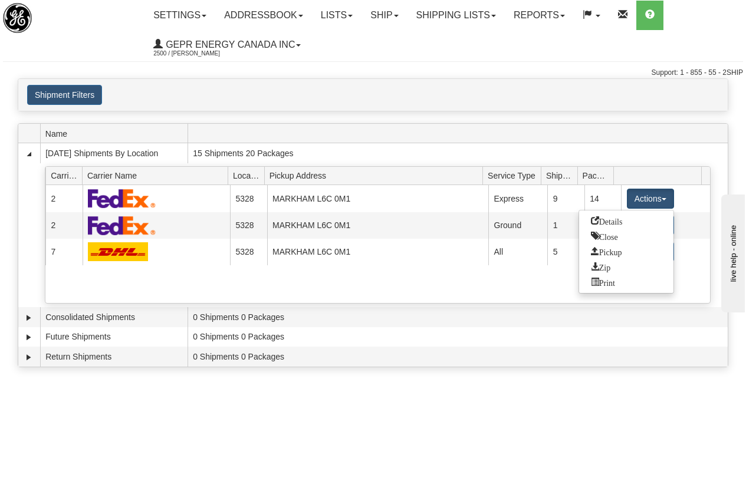
click at [564, 94] on div "Shipment Filters Website Agent Client" at bounding box center [373, 95] width 710 height 20
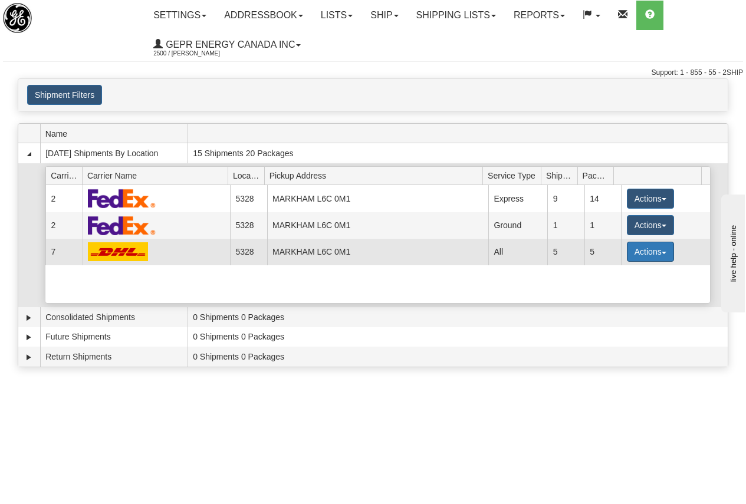
click at [639, 252] on button "Actions" at bounding box center [650, 252] width 47 height 20
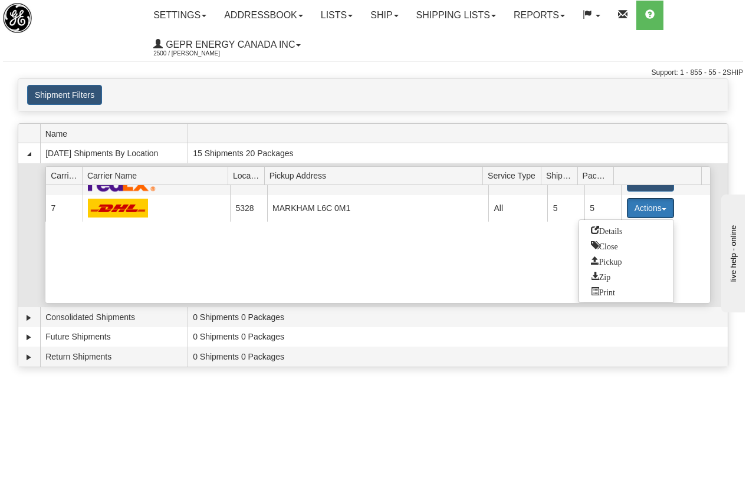
scroll to position [59, 0]
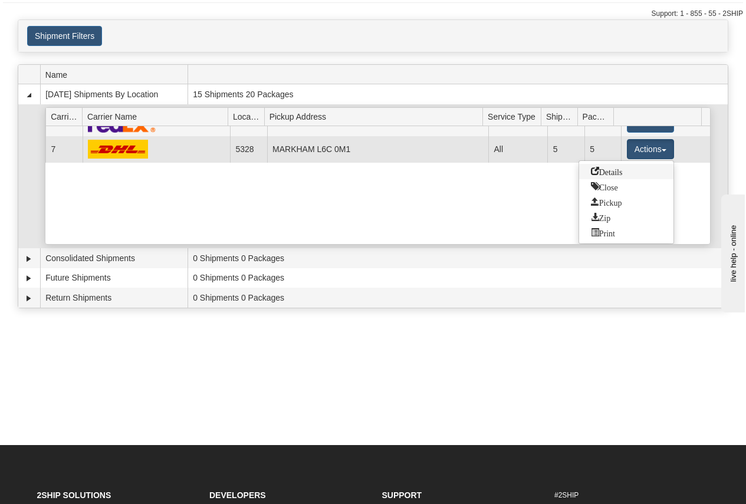
click at [616, 172] on span "Details" at bounding box center [607, 171] width 32 height 8
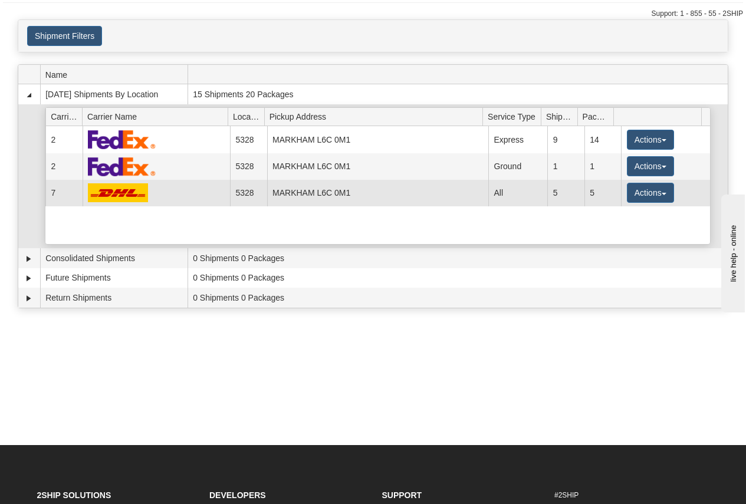
scroll to position [0, 0]
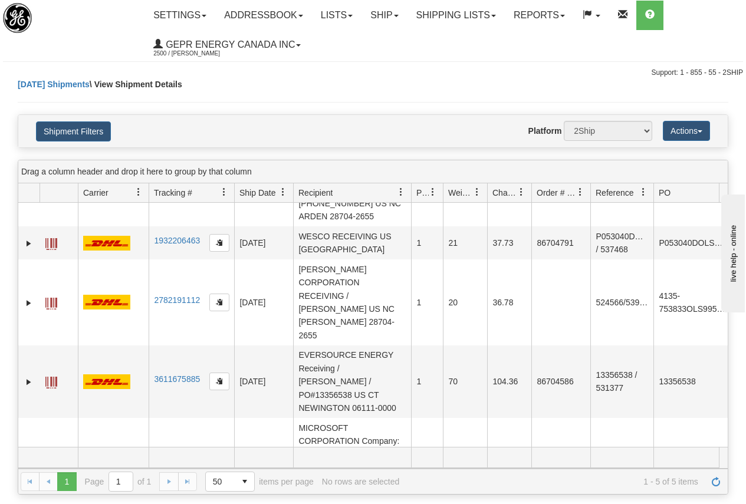
scroll to position [0, 72]
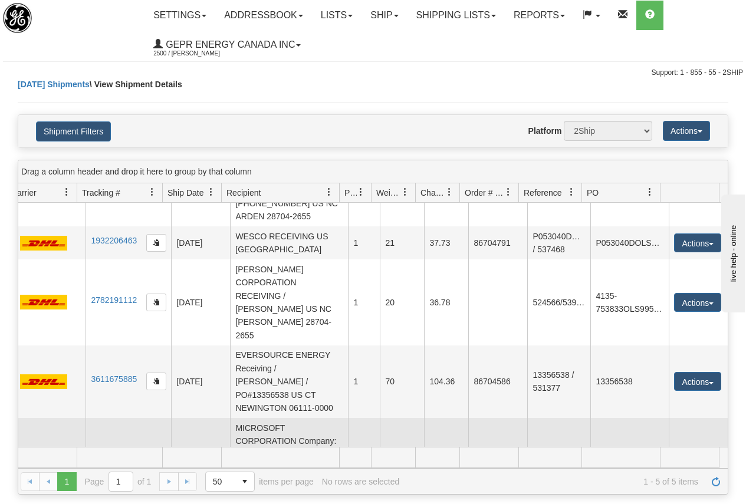
click at [690, 458] on button "Actions" at bounding box center [697, 467] width 47 height 19
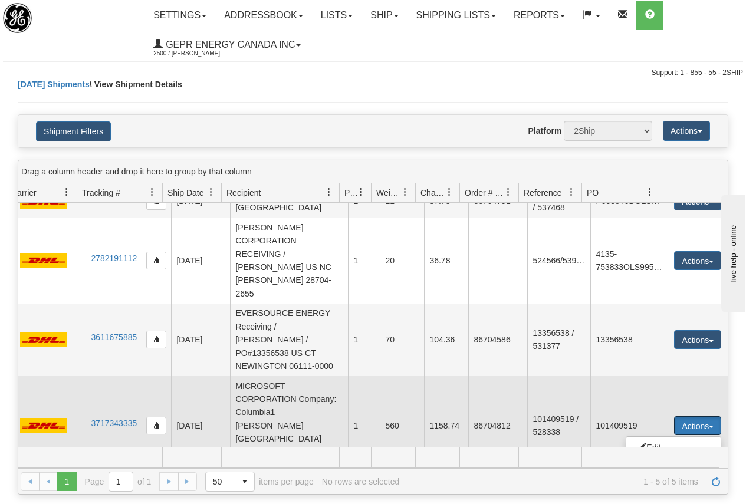
scroll to position [144, 72]
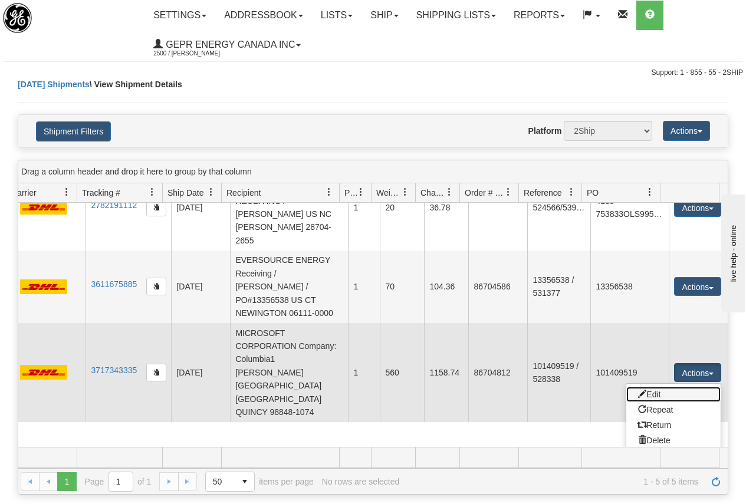
click at [655, 387] on link "Edit" at bounding box center [673, 394] width 94 height 15
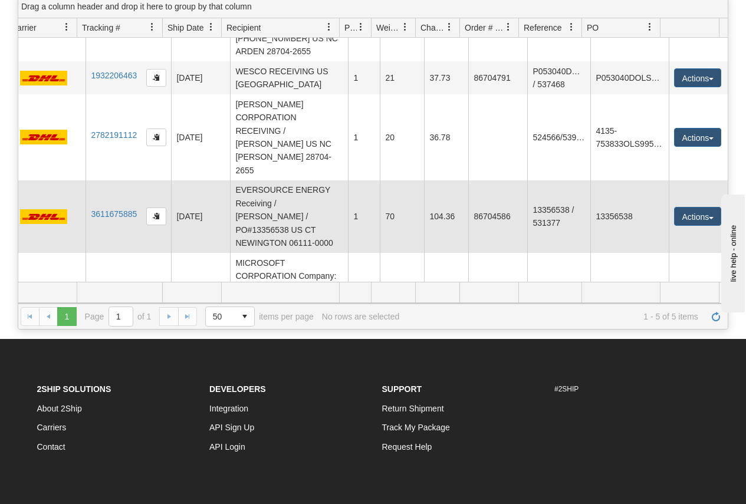
scroll to position [177, 0]
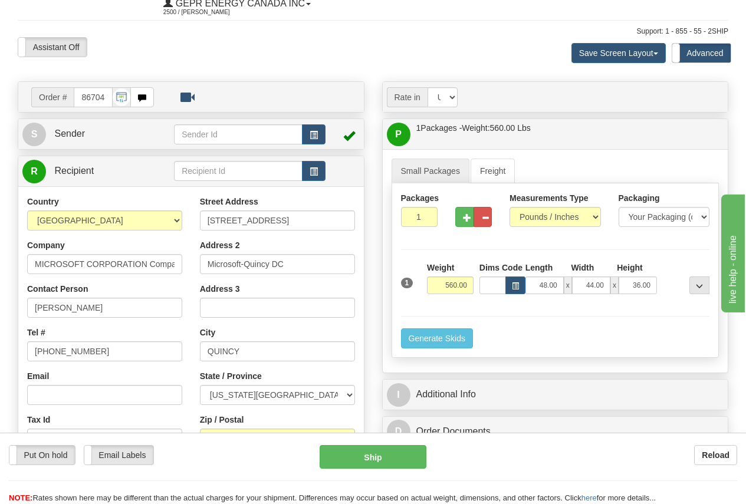
scroll to position [59, 0]
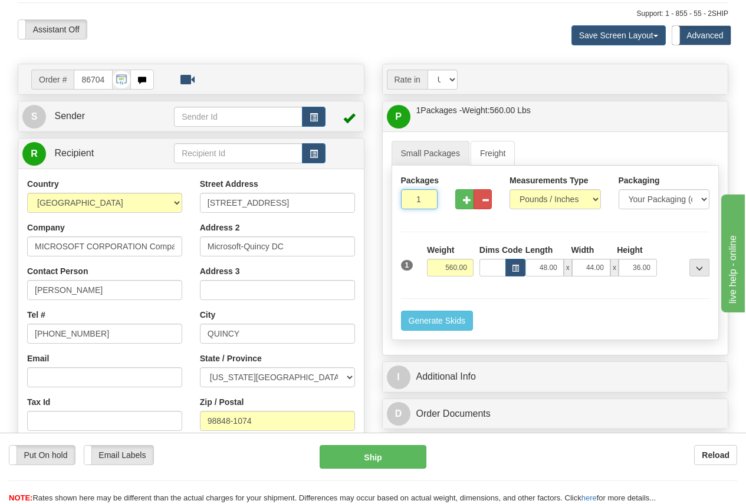
click at [408, 202] on input "1" at bounding box center [419, 199] width 37 height 20
type input "20"
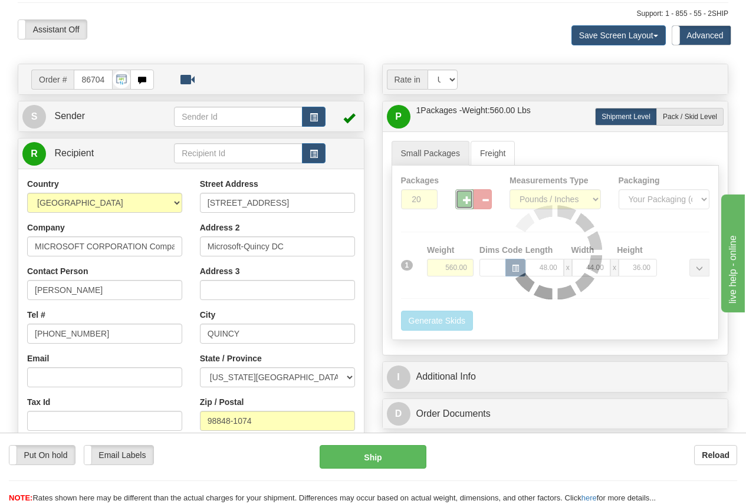
type input "P"
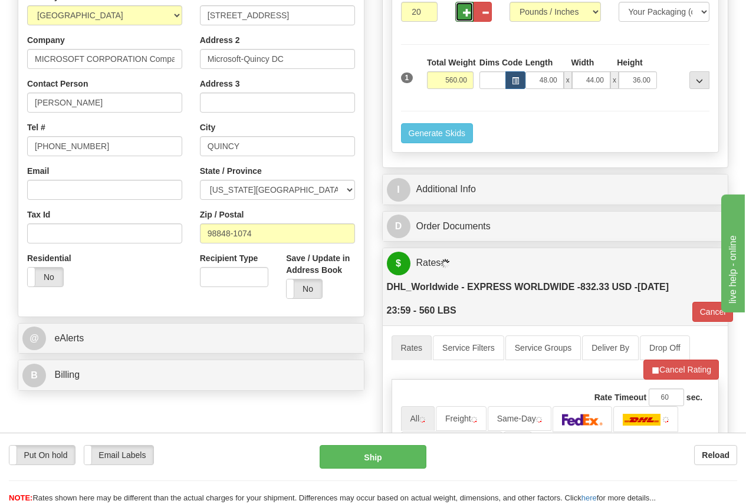
scroll to position [295, 0]
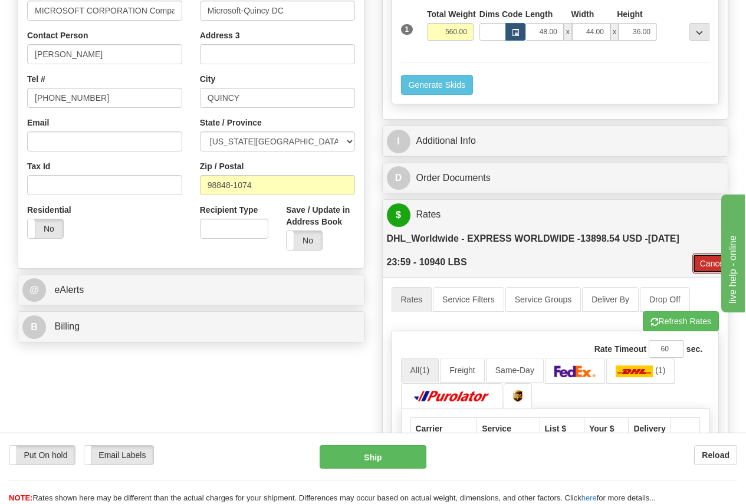
click at [709, 261] on button "Cancel" at bounding box center [713, 264] width 41 height 20
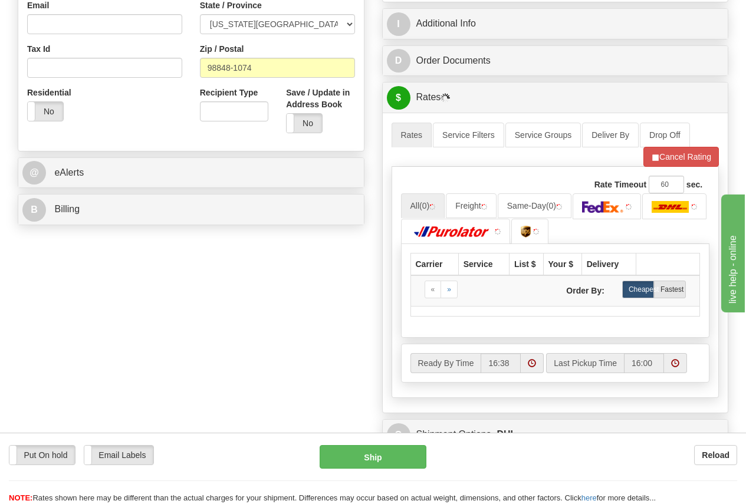
scroll to position [413, 0]
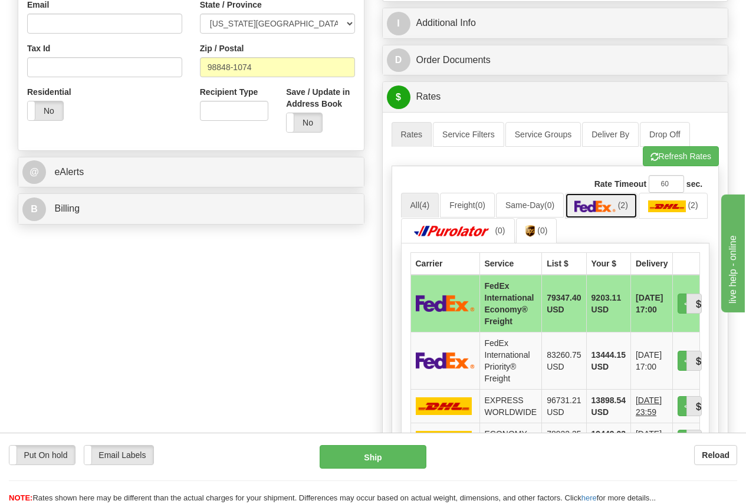
click at [613, 204] on img at bounding box center [595, 207] width 41 height 12
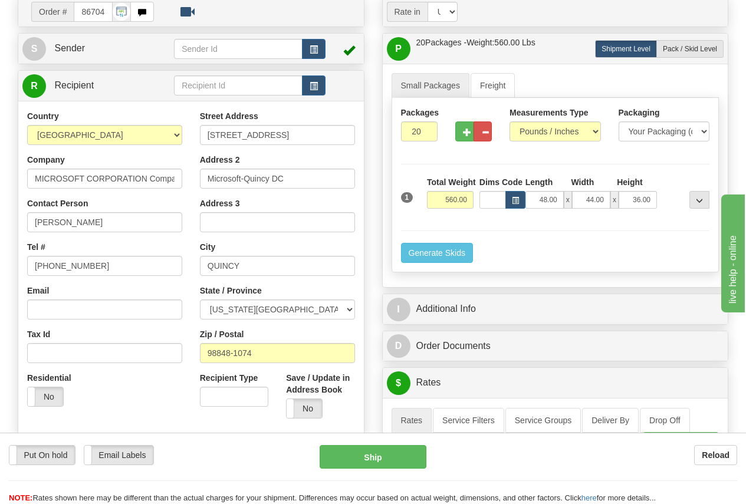
scroll to position [118, 0]
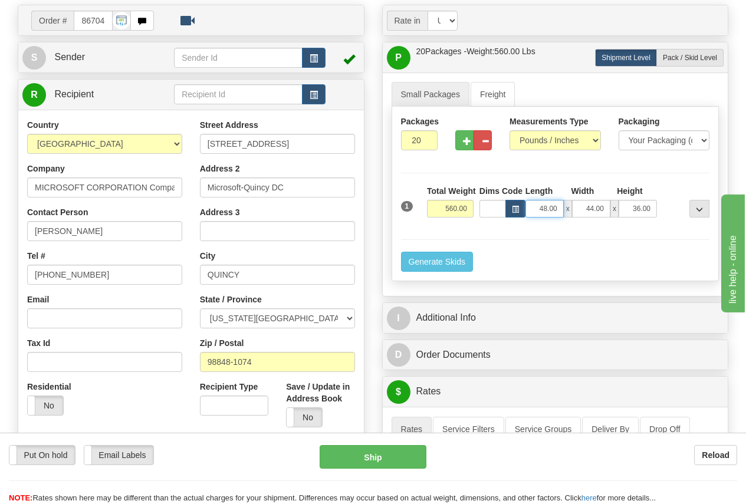
click at [539, 209] on input "48.00" at bounding box center [545, 209] width 38 height 18
type input "0.00"
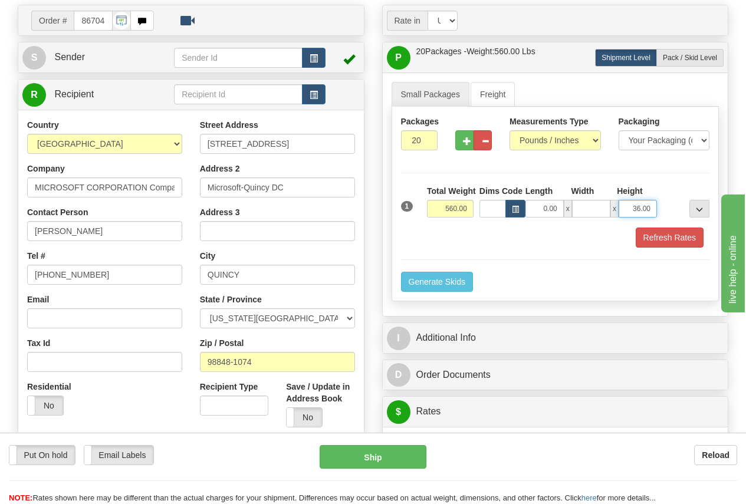
type input "0.00"
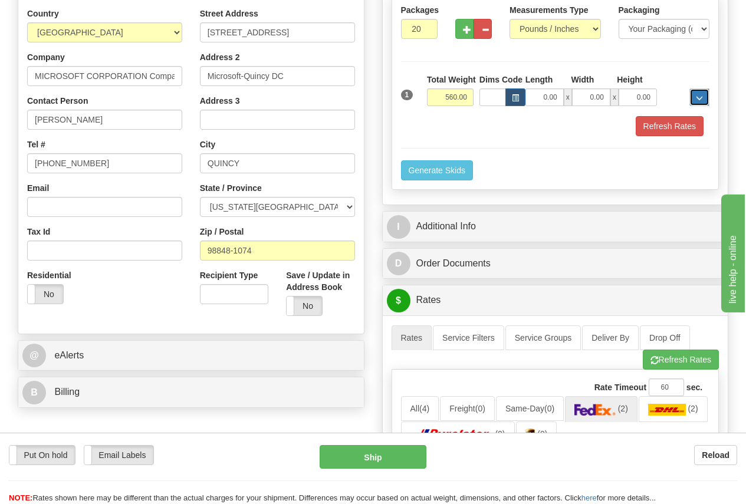
scroll to position [236, 0]
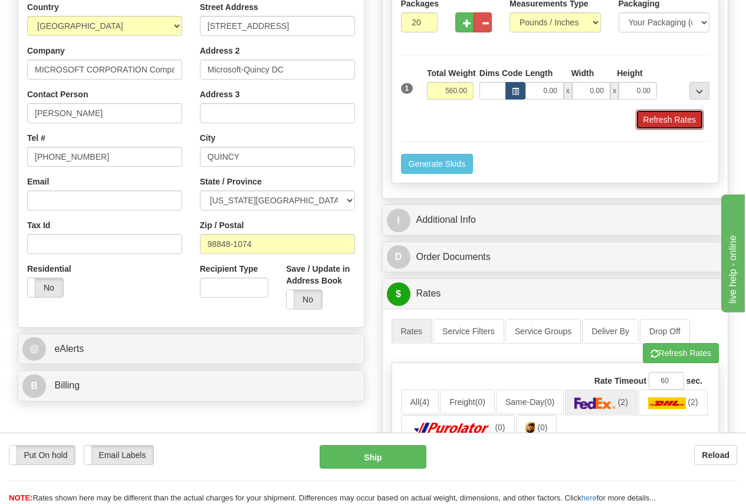
click at [682, 118] on button "Refresh Rates" at bounding box center [670, 120] width 68 height 20
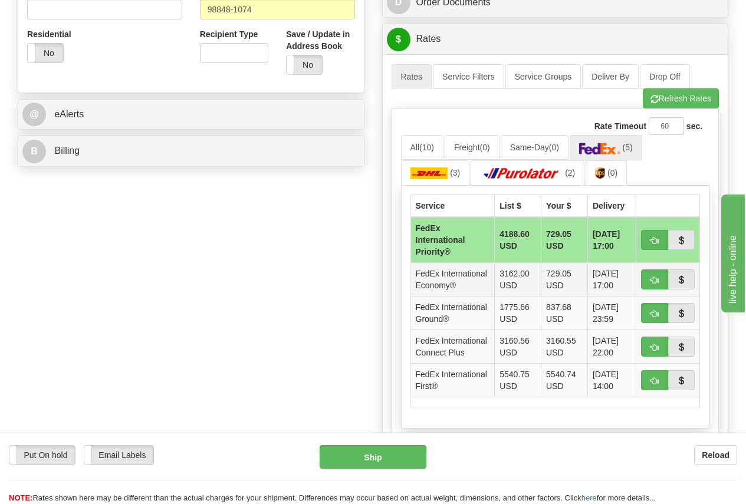
scroll to position [472, 0]
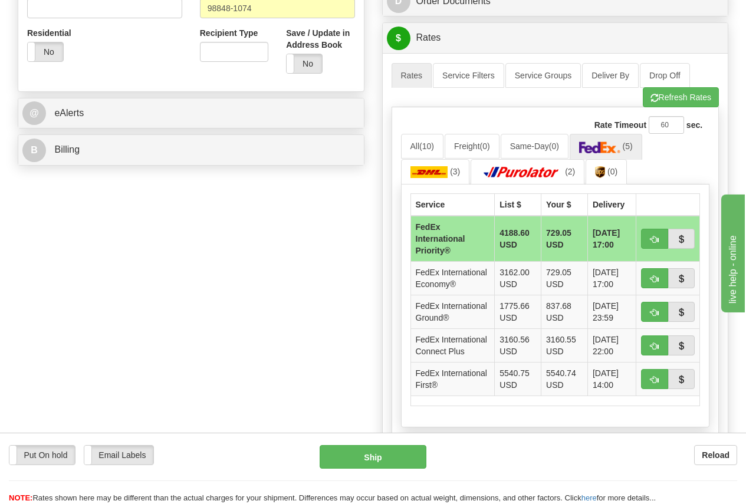
click at [550, 237] on td "729.05 USD" at bounding box center [565, 239] width 47 height 46
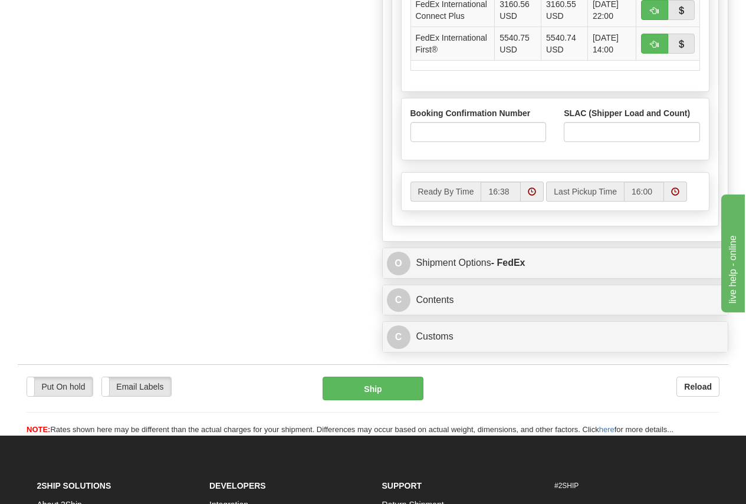
scroll to position [826, 0]
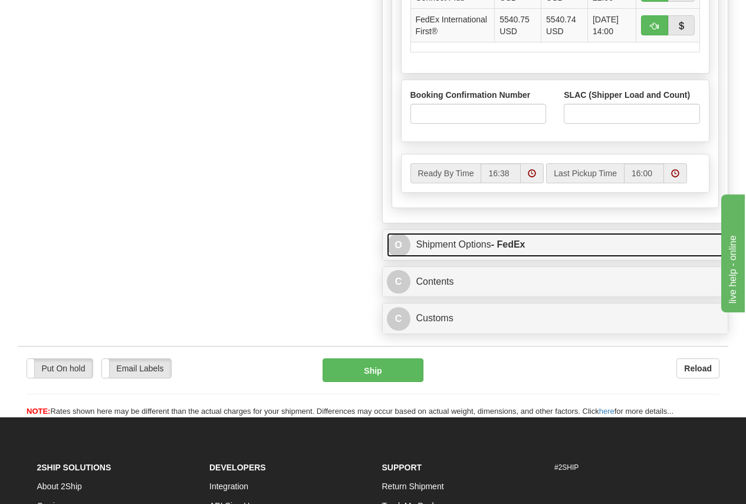
click at [506, 250] on strong "- FedEx" at bounding box center [508, 244] width 34 height 10
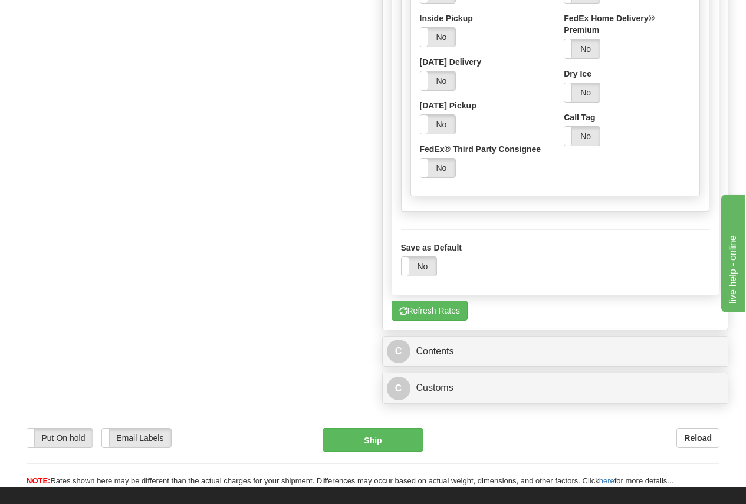
scroll to position [1239, 0]
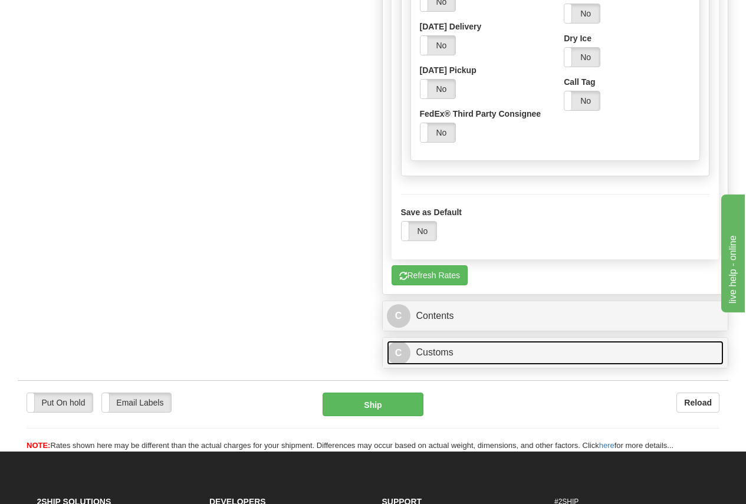
click at [441, 365] on link "C Customs" at bounding box center [555, 353] width 337 height 24
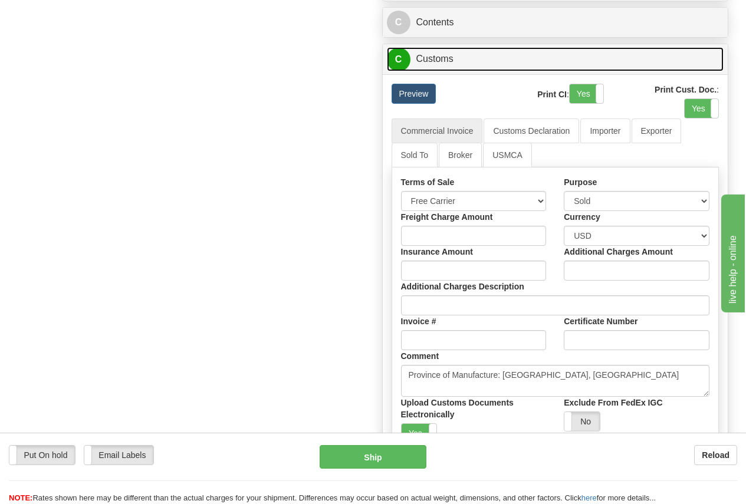
scroll to position [1534, 0]
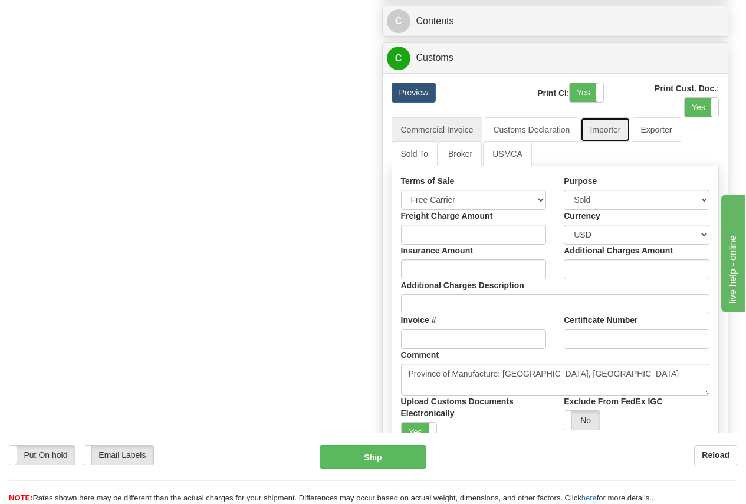
click at [604, 142] on link "Importer" at bounding box center [605, 129] width 50 height 25
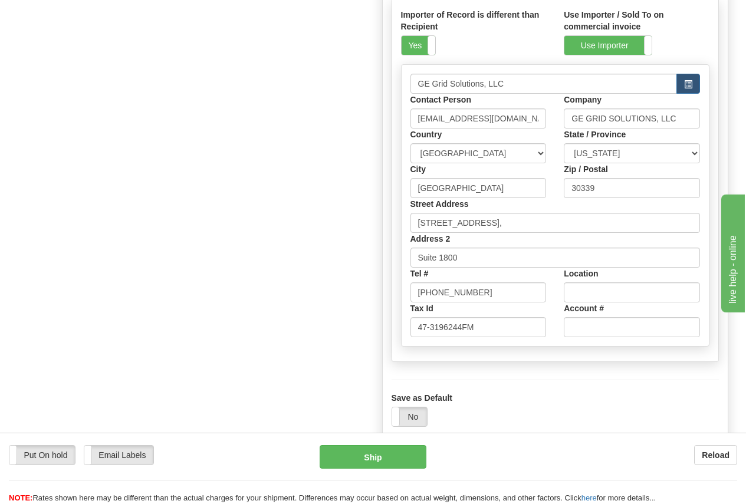
scroll to position [1711, 0]
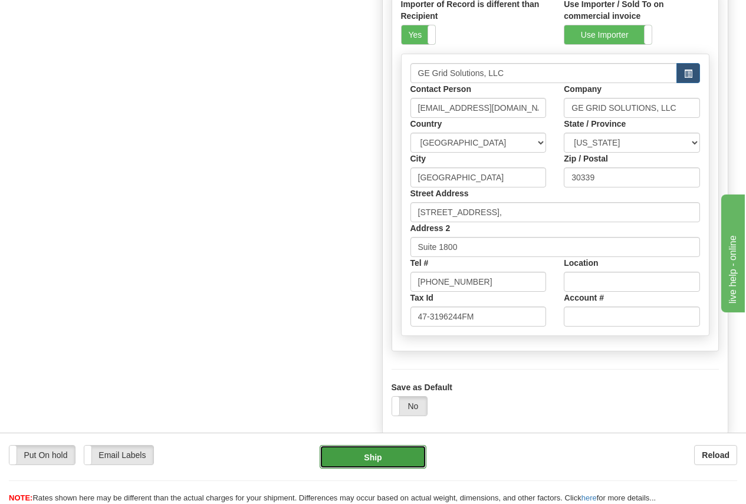
click at [376, 461] on button "Ship" at bounding box center [373, 457] width 107 height 24
type input "01"
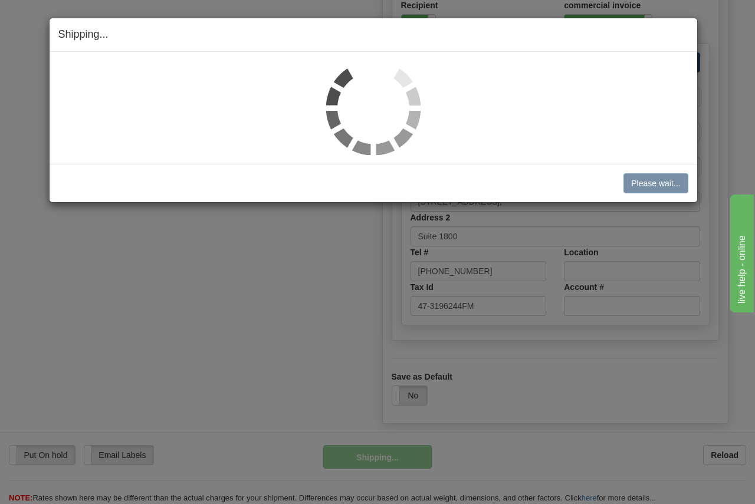
scroll to position [1187, 0]
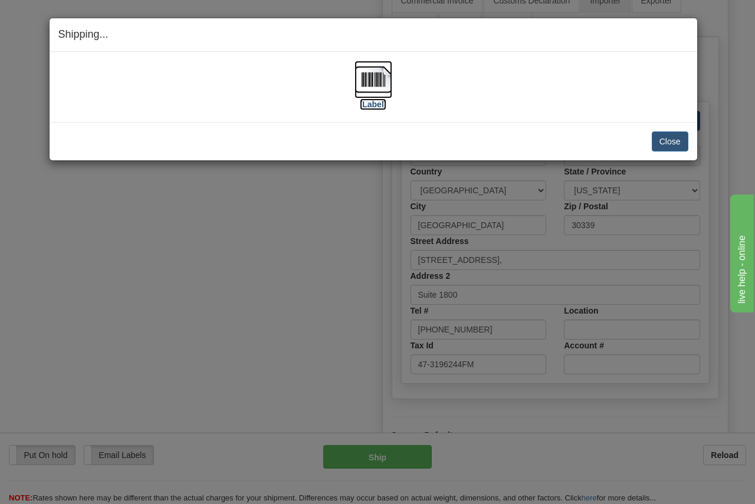
click at [378, 78] on img at bounding box center [374, 80] width 38 height 38
click at [665, 142] on button "Close" at bounding box center [670, 142] width 37 height 20
